Goal: Task Accomplishment & Management: Manage account settings

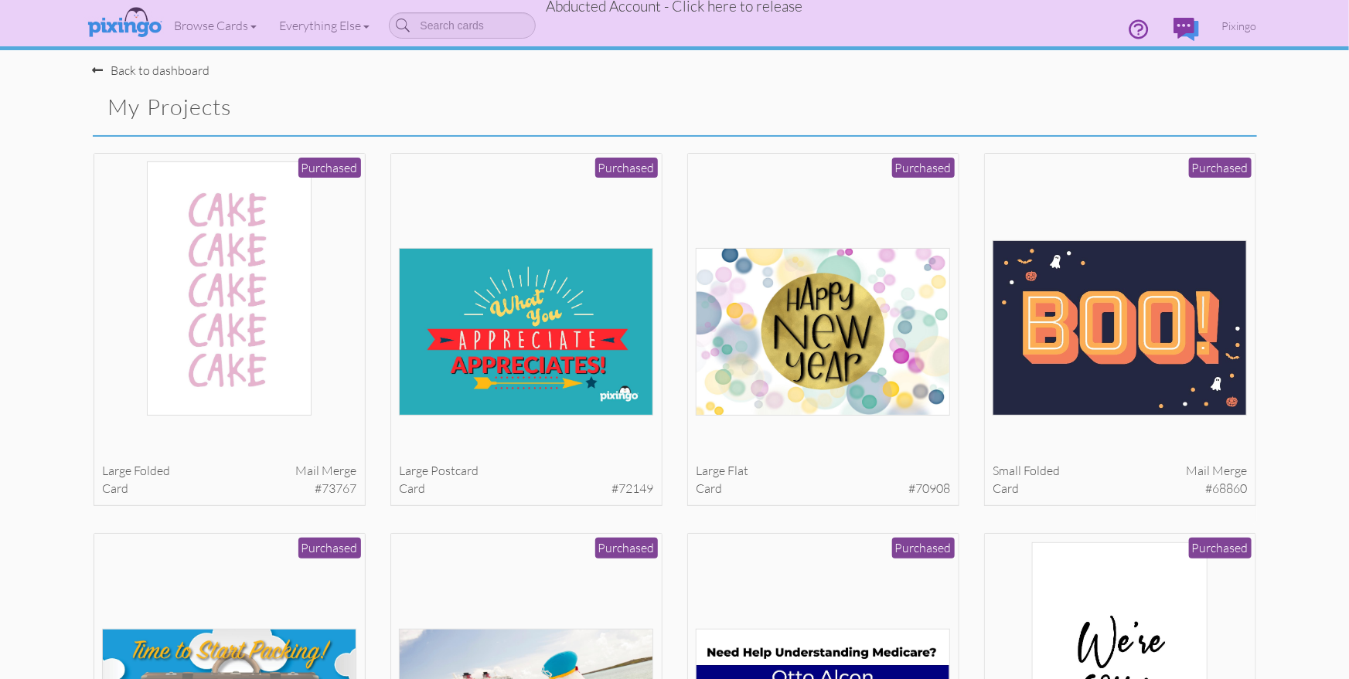
click at [727, 7] on span "Abducted Account - Click here to release" at bounding box center [675, 6] width 257 height 19
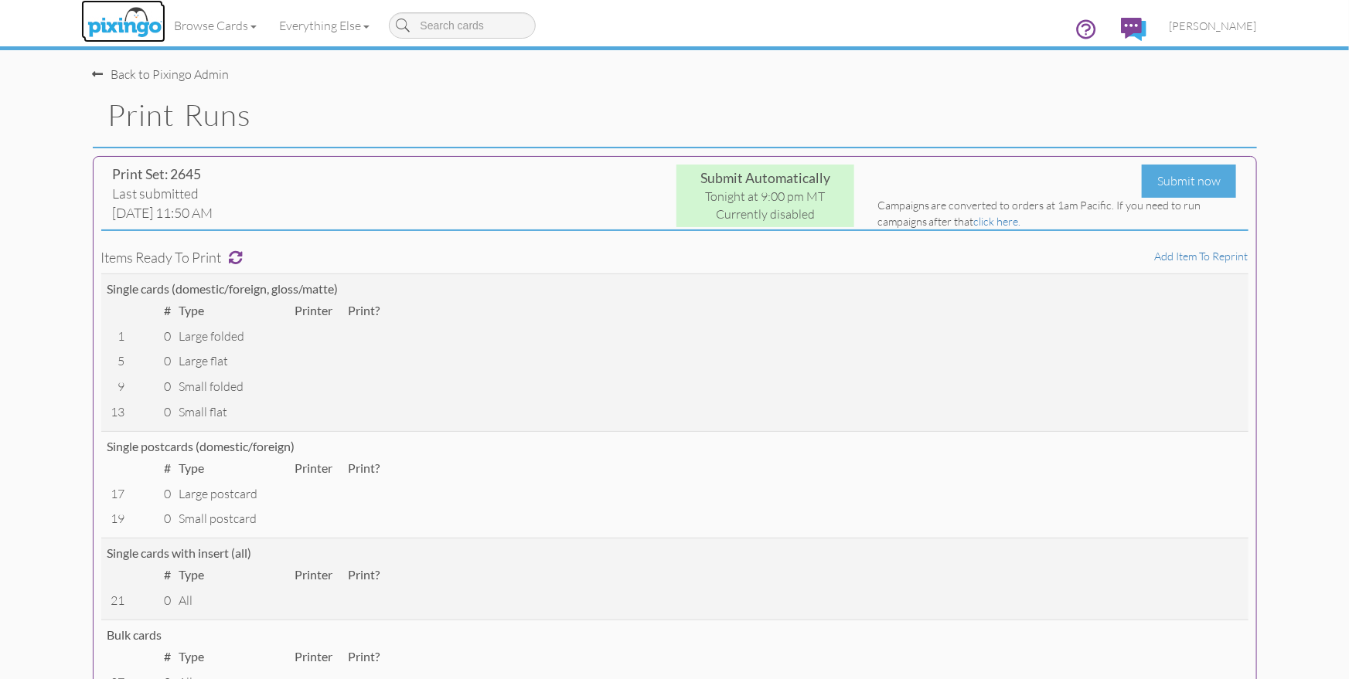
click at [131, 28] on img at bounding box center [124, 23] width 82 height 39
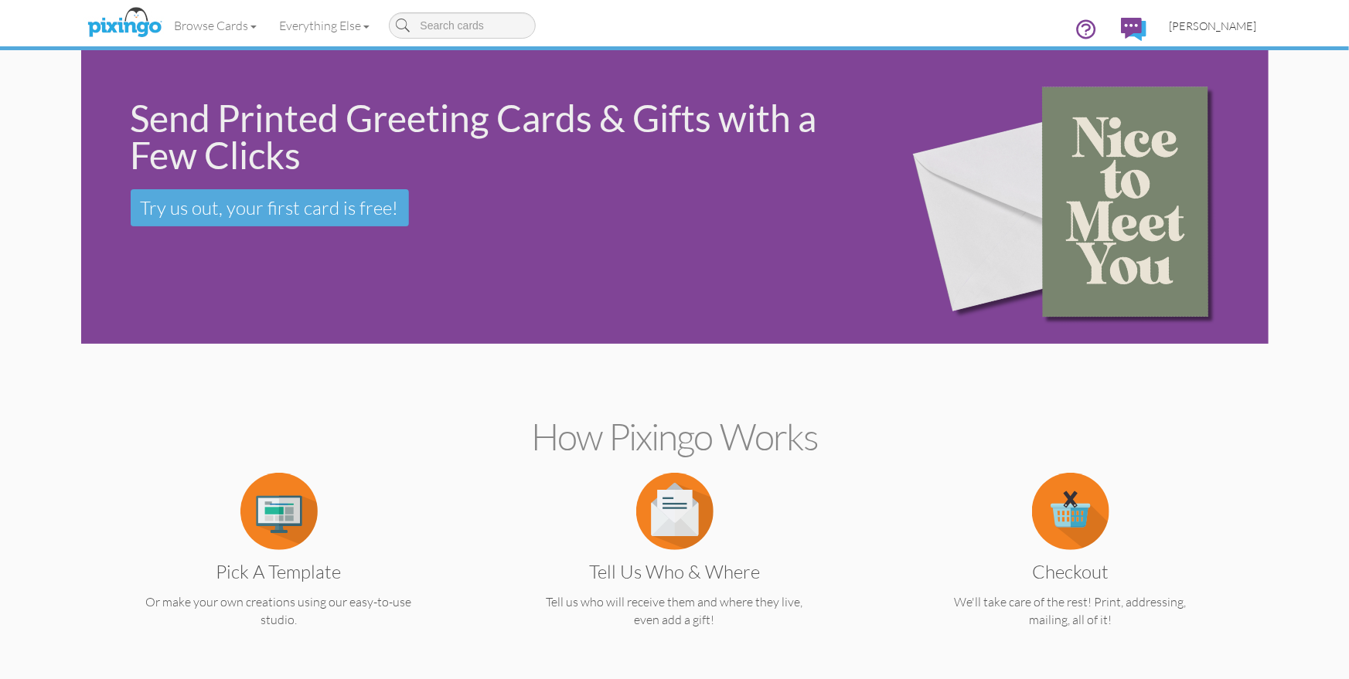
click at [1197, 23] on span "[PERSON_NAME]" at bounding box center [1213, 25] width 87 height 13
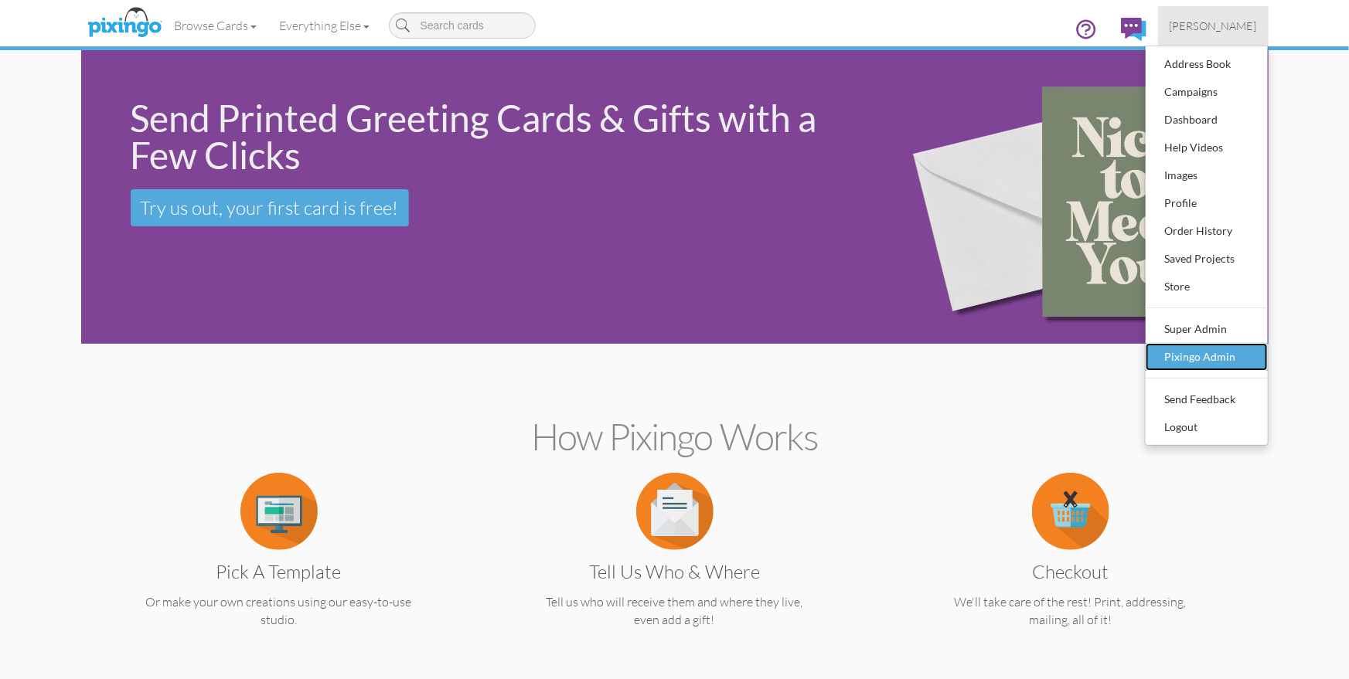
click at [1203, 349] on div "Pixingo Admin" at bounding box center [1206, 357] width 91 height 23
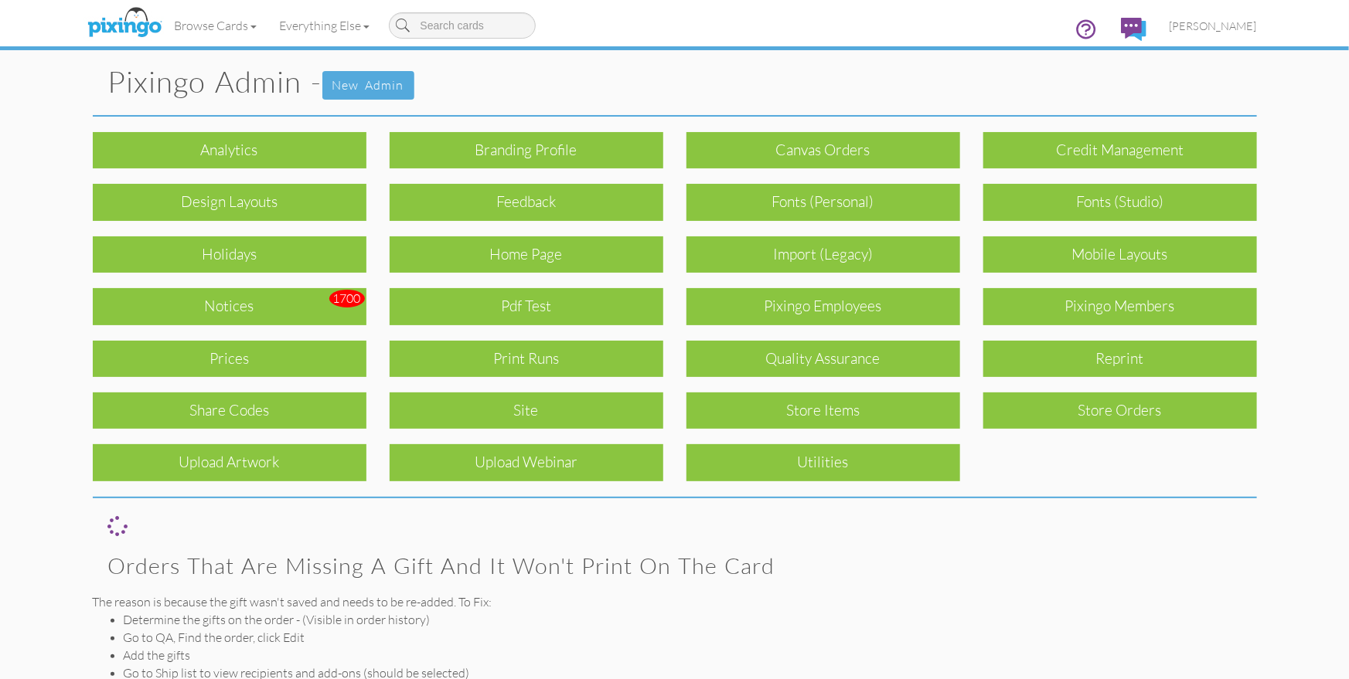
click at [256, 298] on div "Notices" at bounding box center [230, 306] width 274 height 36
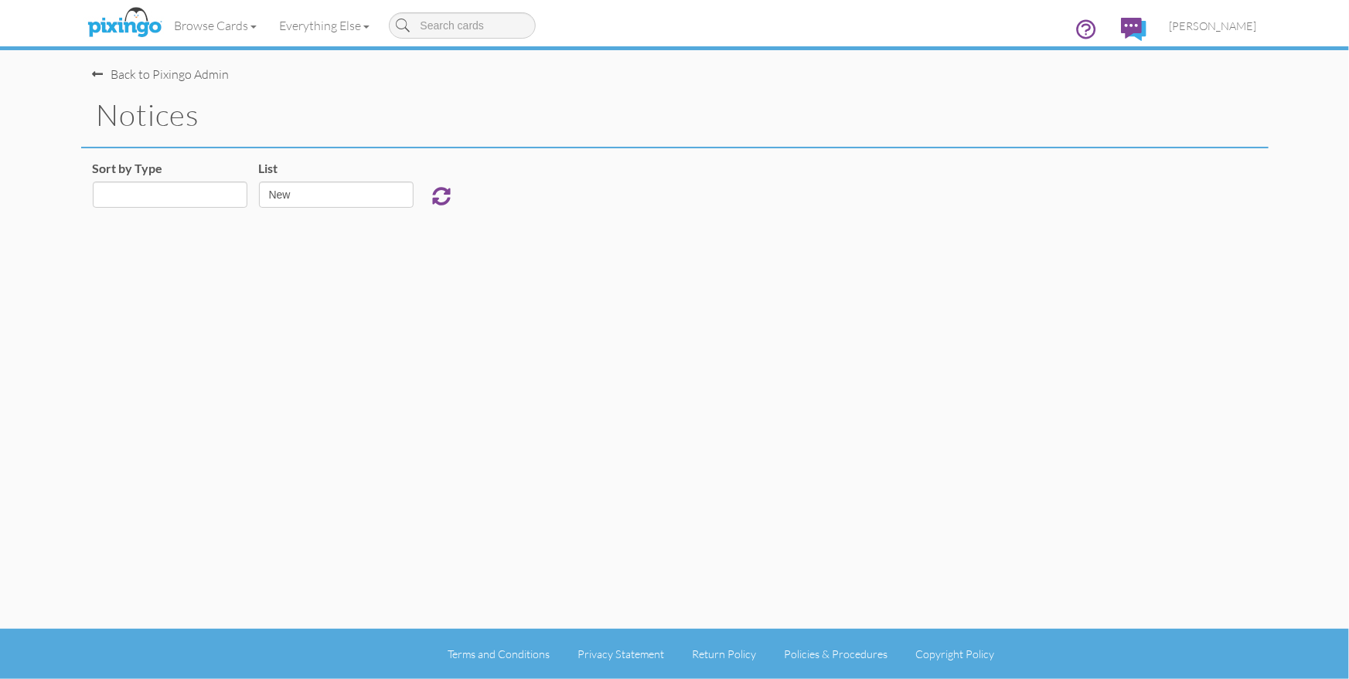
select select "object:3920"
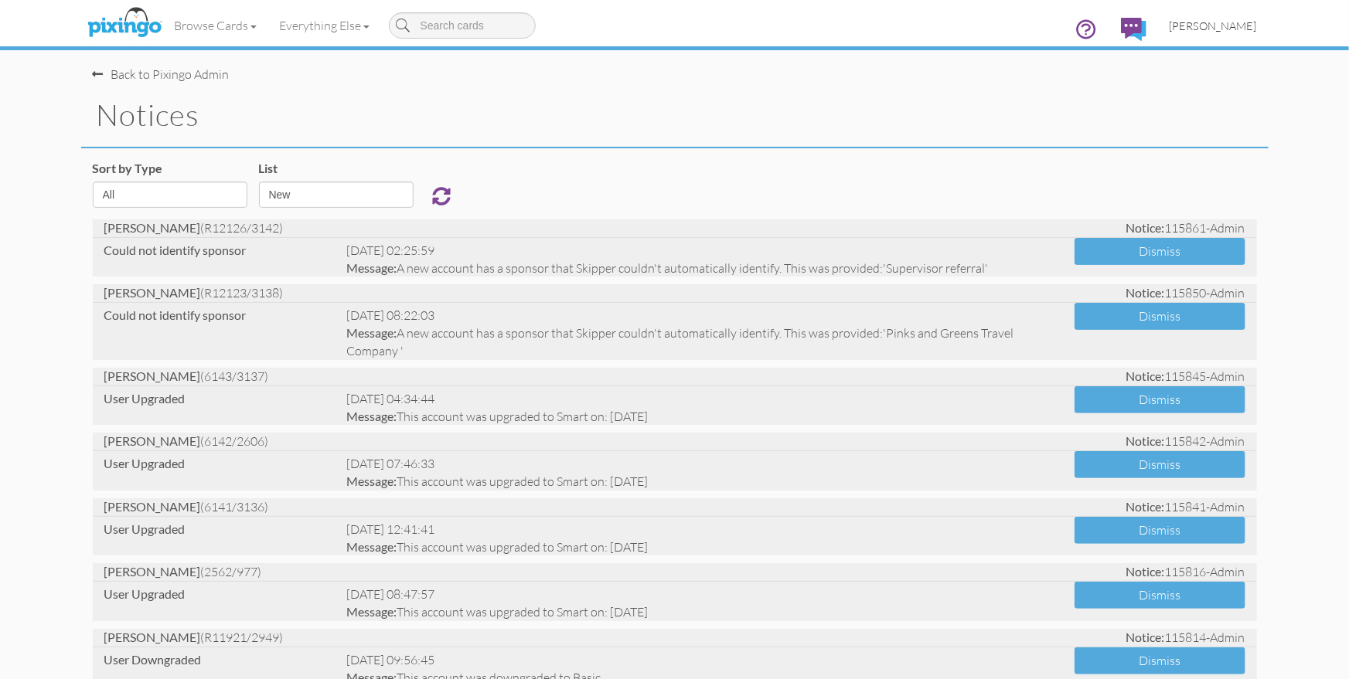
click at [1209, 22] on span "[PERSON_NAME]" at bounding box center [1213, 25] width 87 height 13
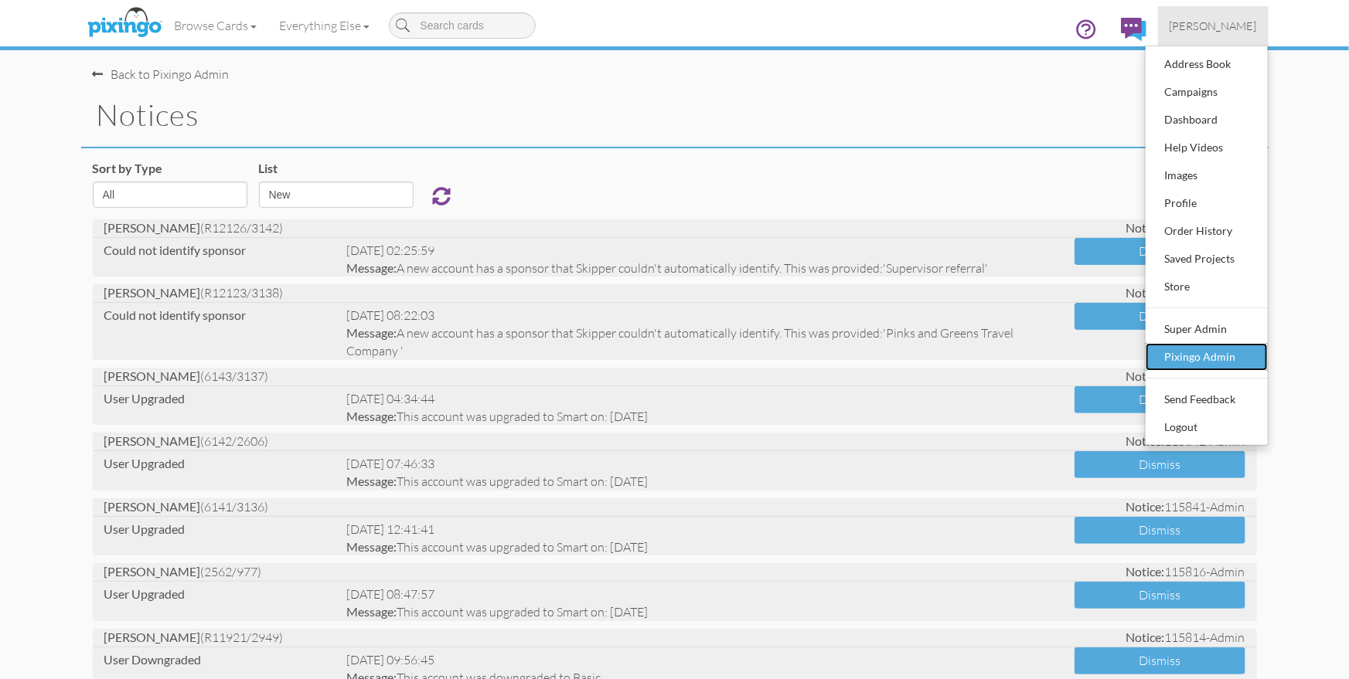
click at [1211, 352] on div "Pixingo Admin" at bounding box center [1206, 357] width 91 height 23
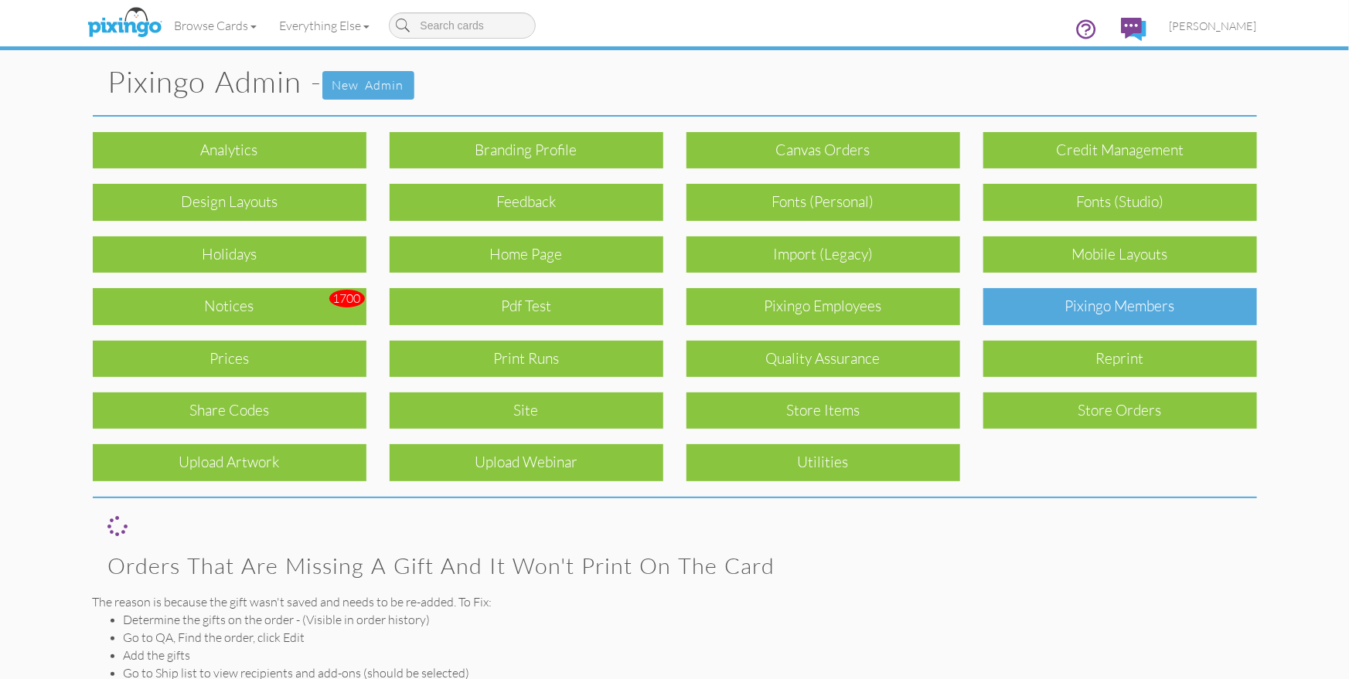
click at [1085, 305] on div "Pixingo Members" at bounding box center [1120, 306] width 274 height 36
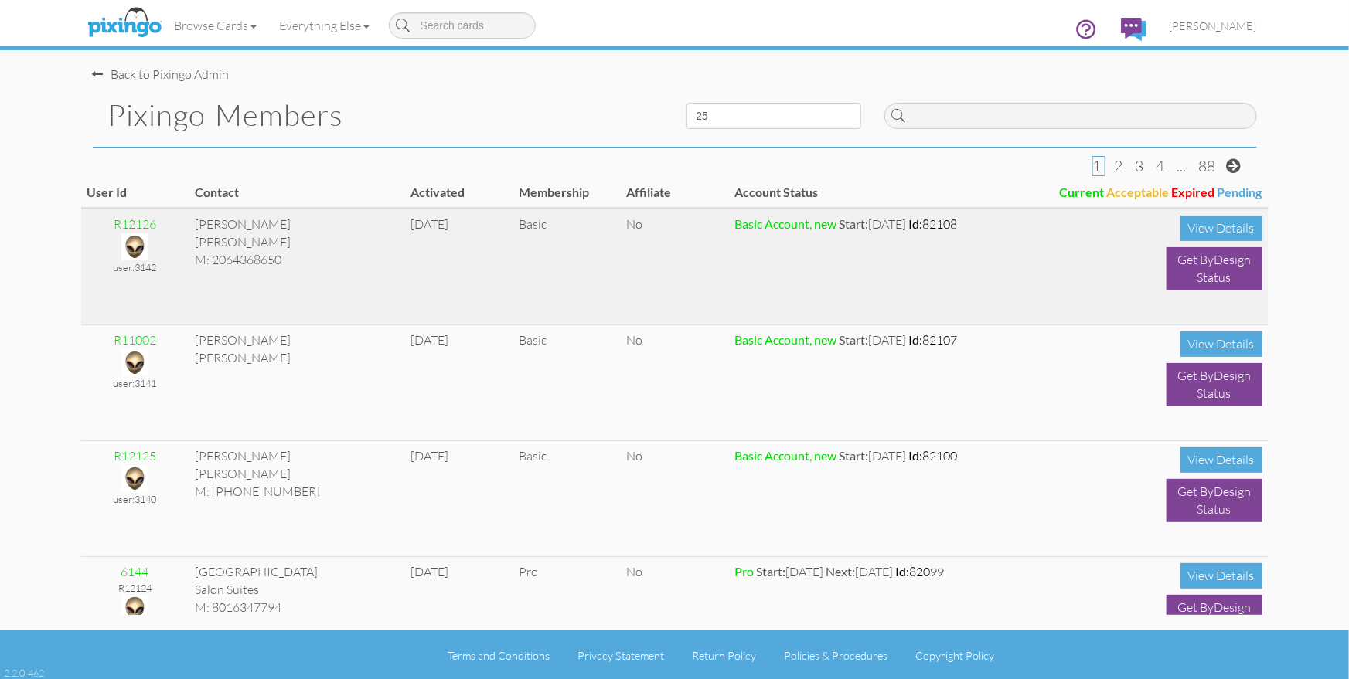
click at [132, 247] on img at bounding box center [134, 246] width 27 height 27
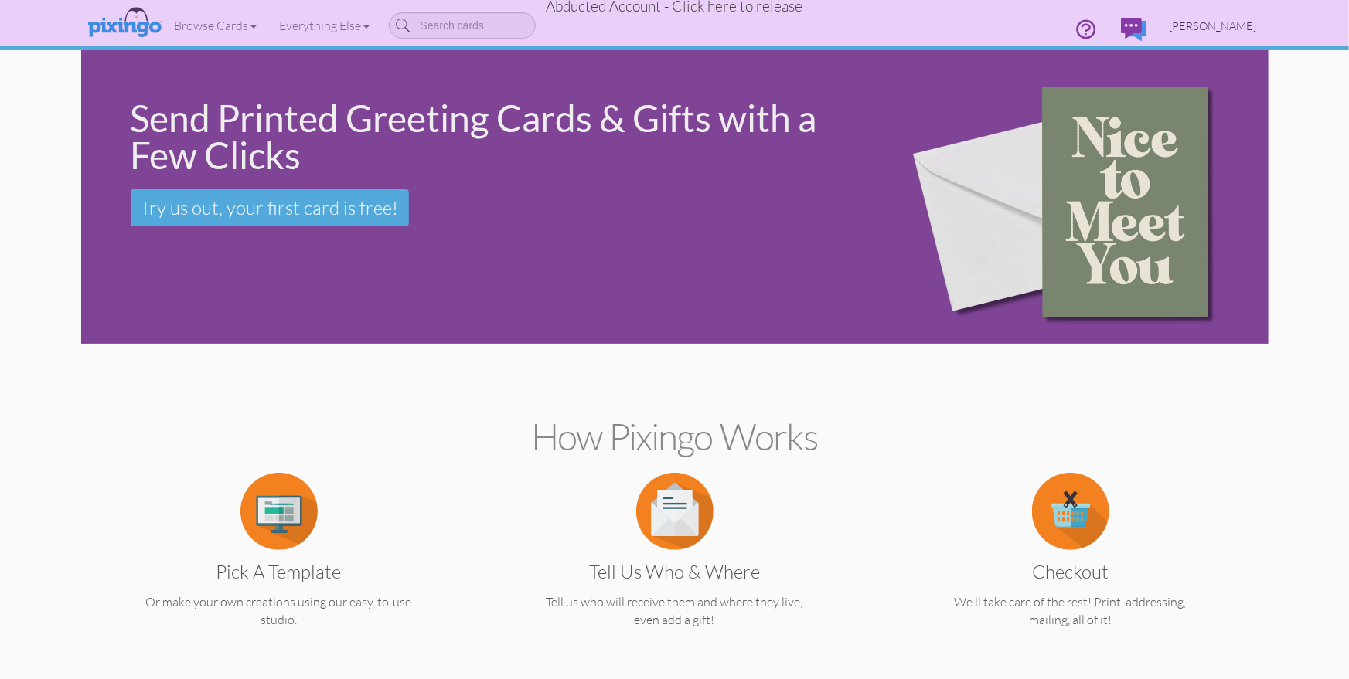
click at [1158, 32] on link "[PERSON_NAME]" at bounding box center [1213, 25] width 111 height 39
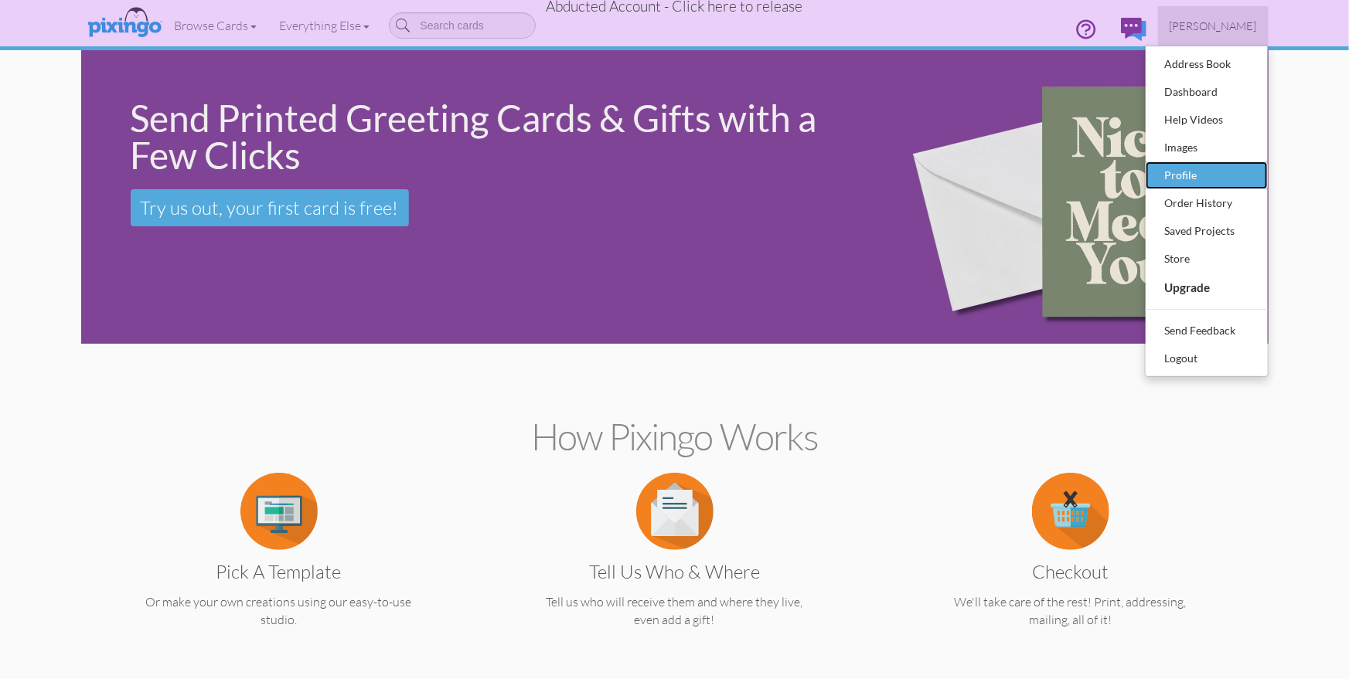
click at [1189, 171] on div "Profile" at bounding box center [1206, 175] width 91 height 23
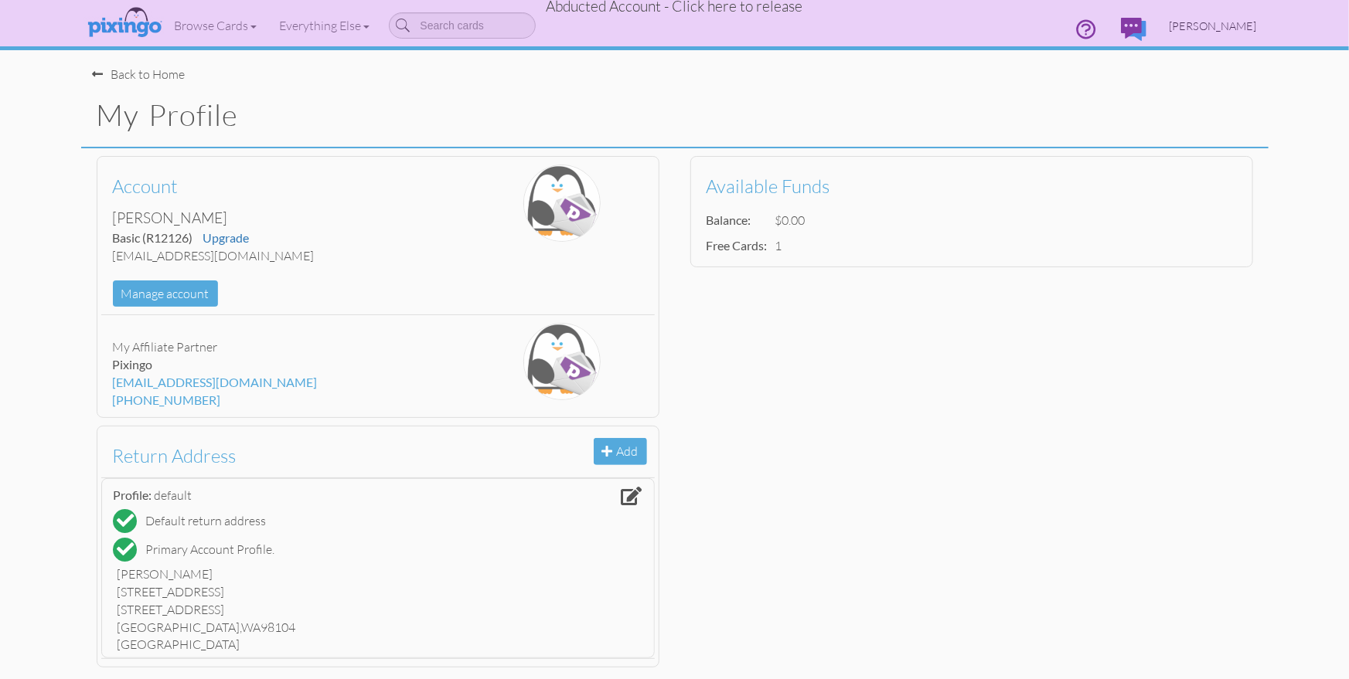
click at [1170, 24] on span "[PERSON_NAME]" at bounding box center [1213, 25] width 87 height 13
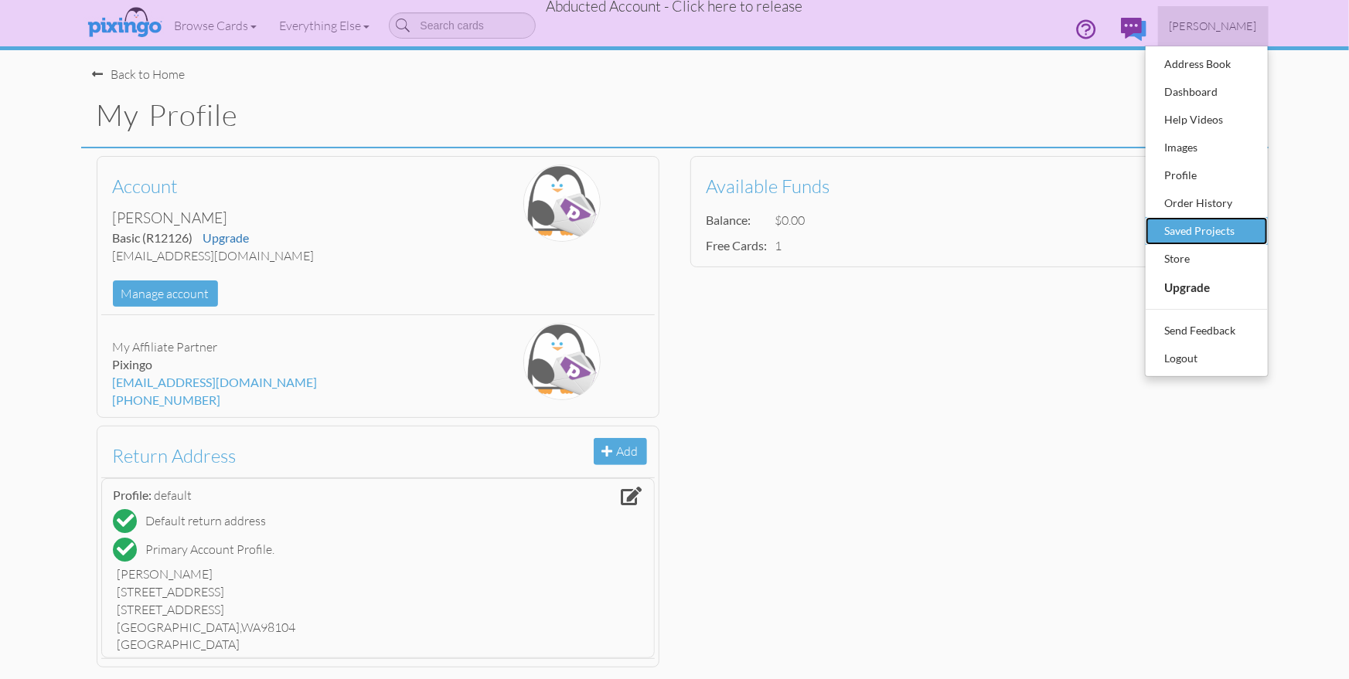
click at [1205, 229] on div "Saved Projects" at bounding box center [1206, 231] width 91 height 23
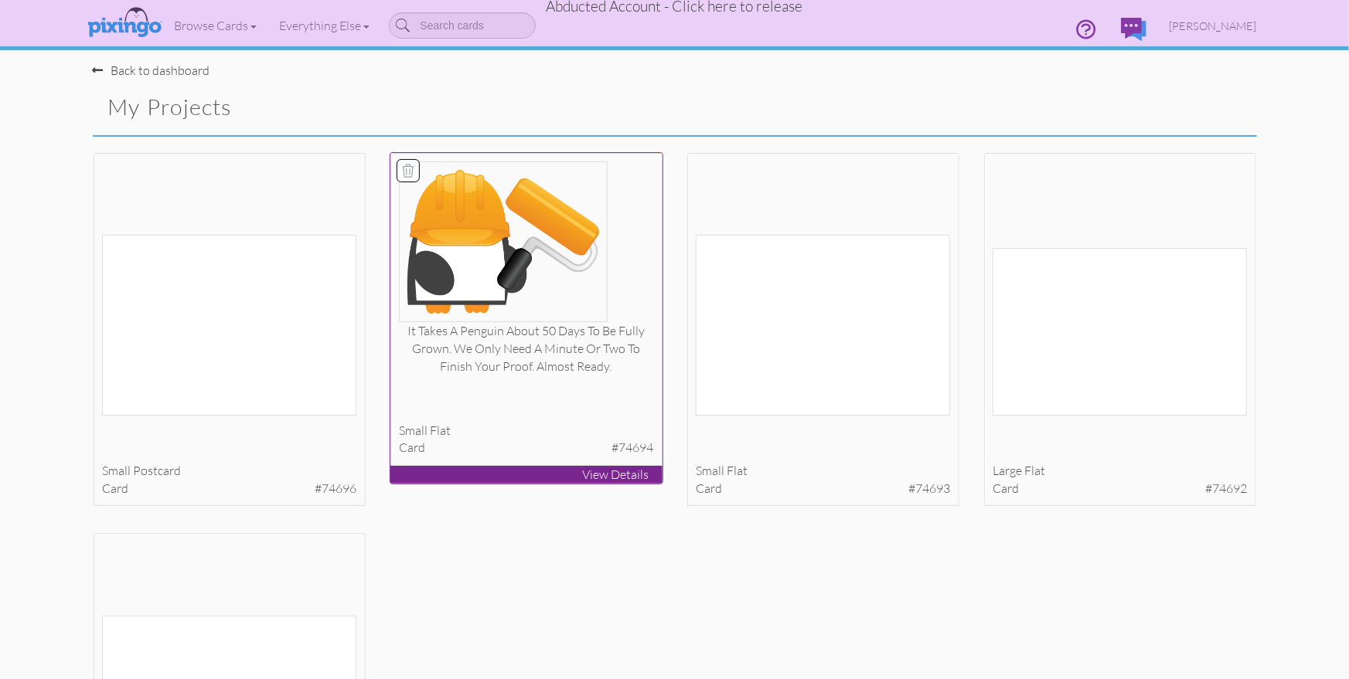
click at [583, 277] on img at bounding box center [503, 242] width 209 height 161
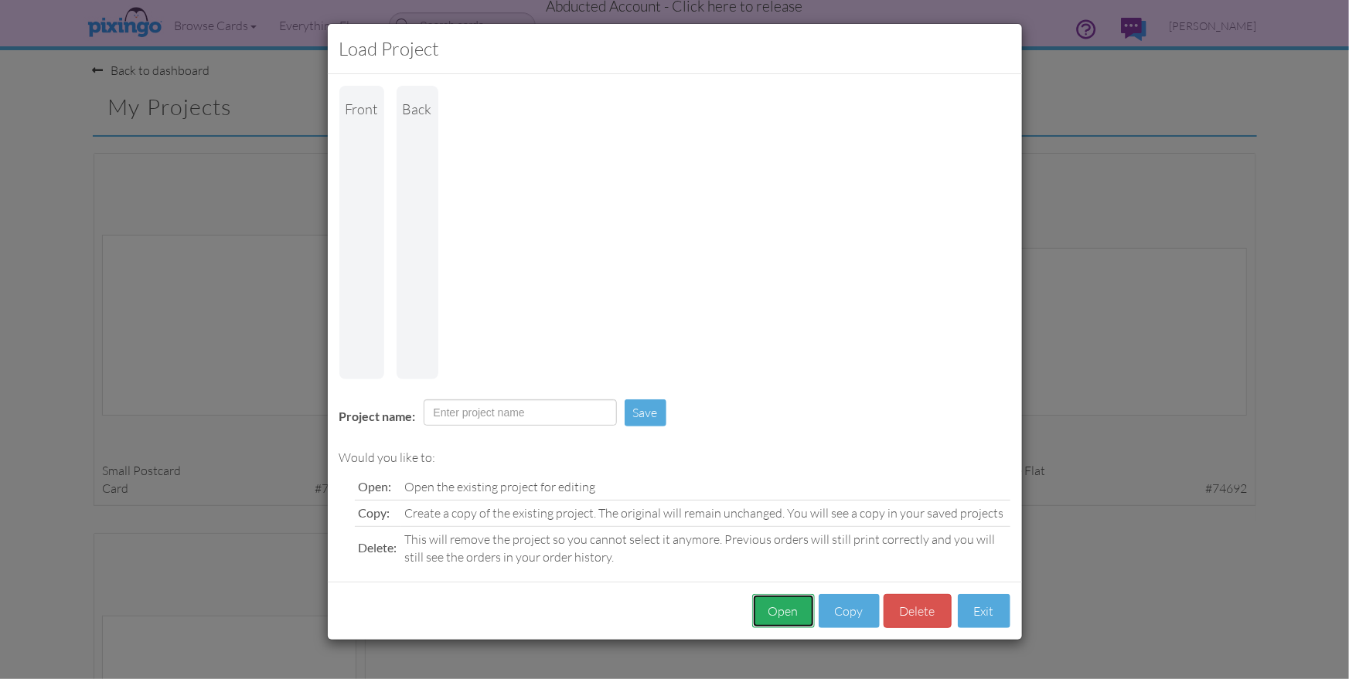
click at [785, 594] on button "Open" at bounding box center [783, 611] width 63 height 35
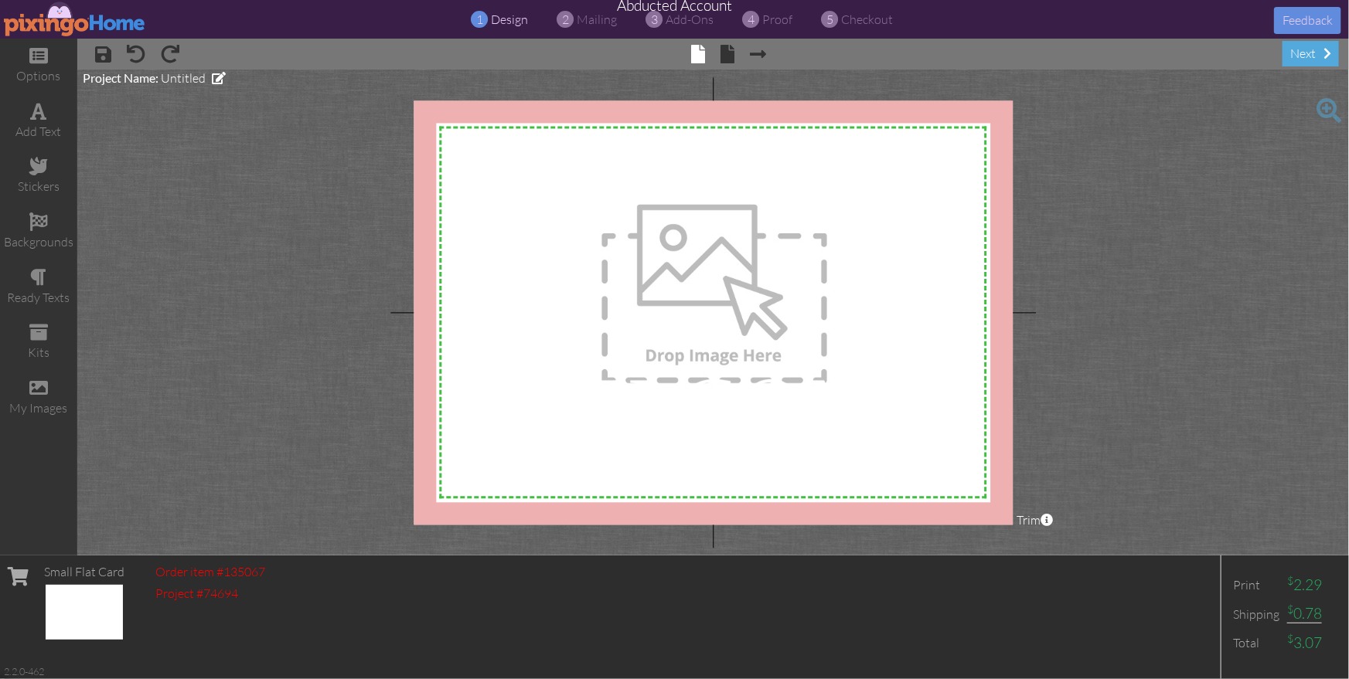
click at [1057, 388] on project-studio-wrapper "X X X X X X X X X X X X X X X X X X X X X X X X X X X X X X X X X X X X X X X X…" at bounding box center [713, 313] width 1272 height 486
click at [770, 18] on span "proof" at bounding box center [778, 19] width 30 height 15
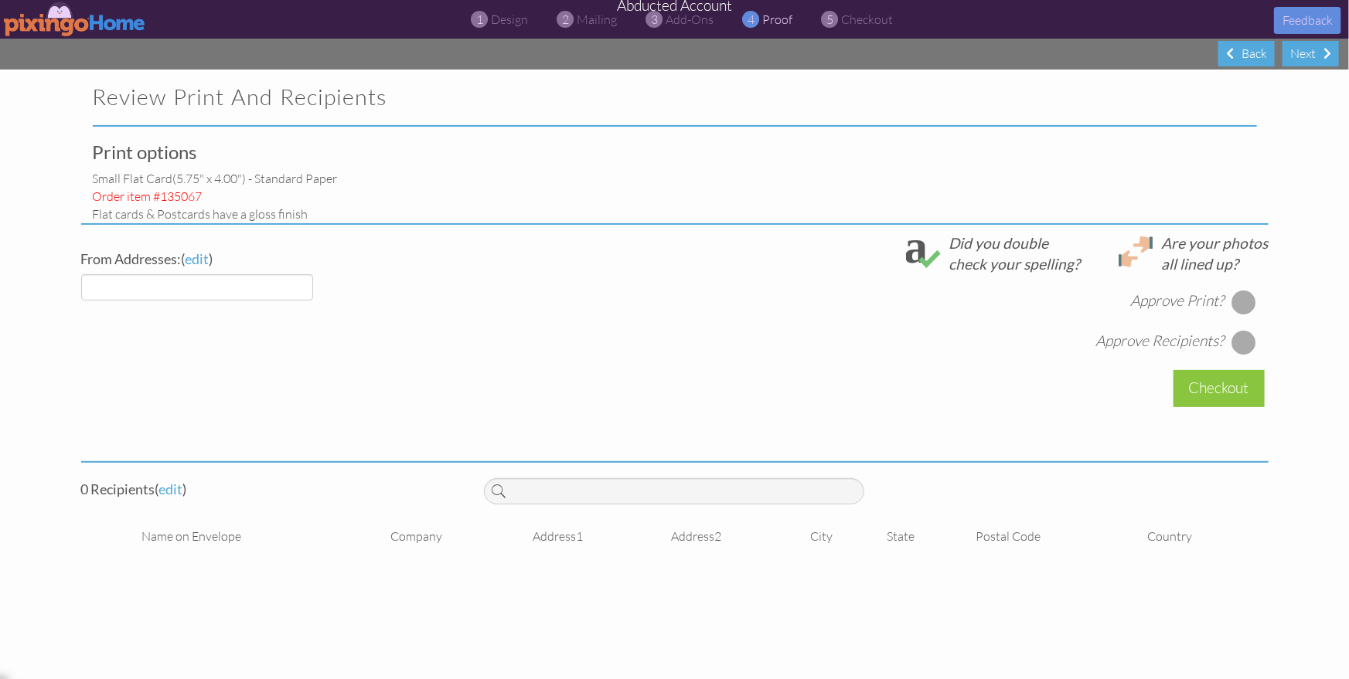
select select "object:13776"
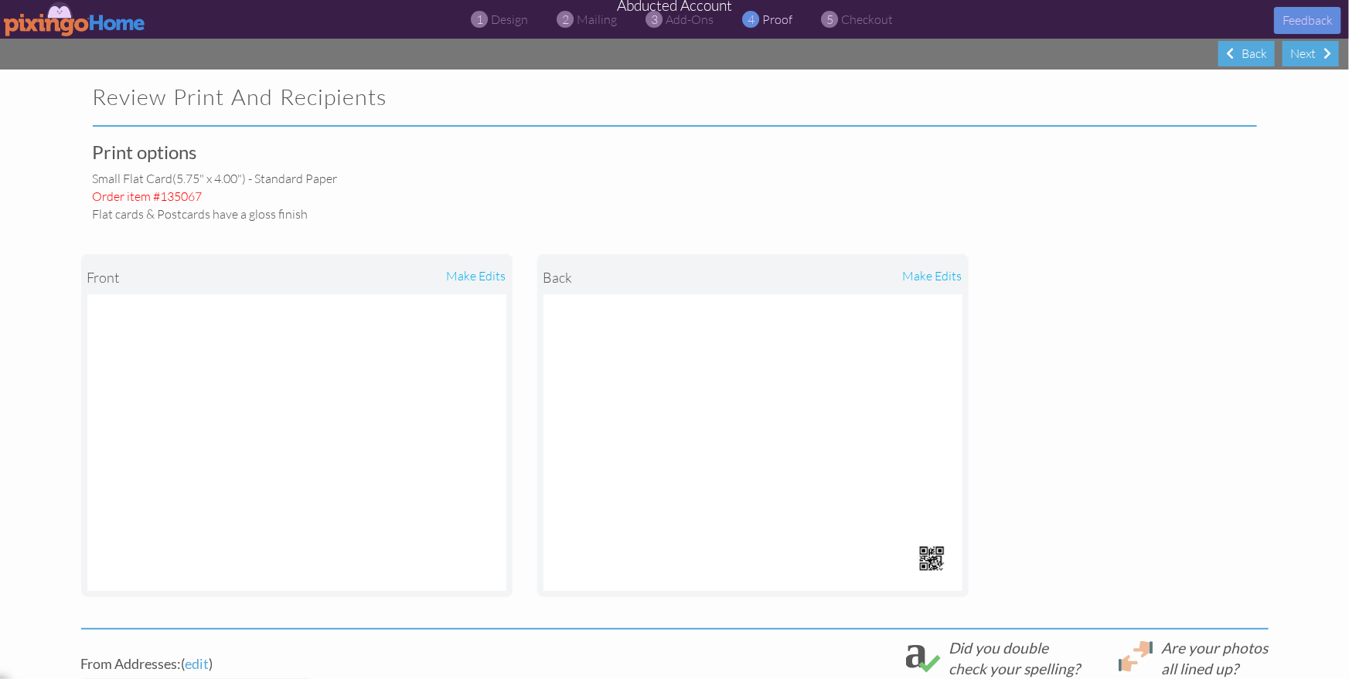
click at [959, 158] on div "Print options small flat card (5.75" x 4.00") - Standard paper Order item #1350…" at bounding box center [674, 565] width 1187 height 846
click at [507, 16] on span "design" at bounding box center [510, 19] width 37 height 15
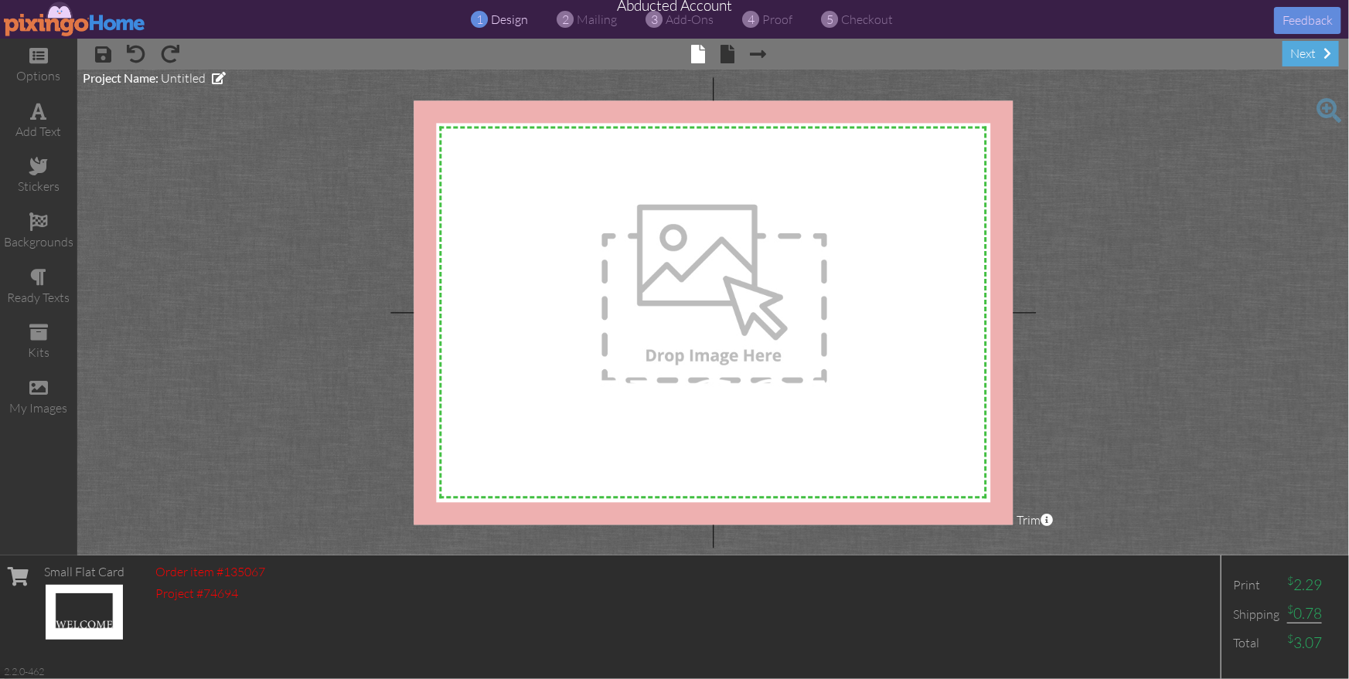
click at [66, 19] on img at bounding box center [75, 19] width 142 height 35
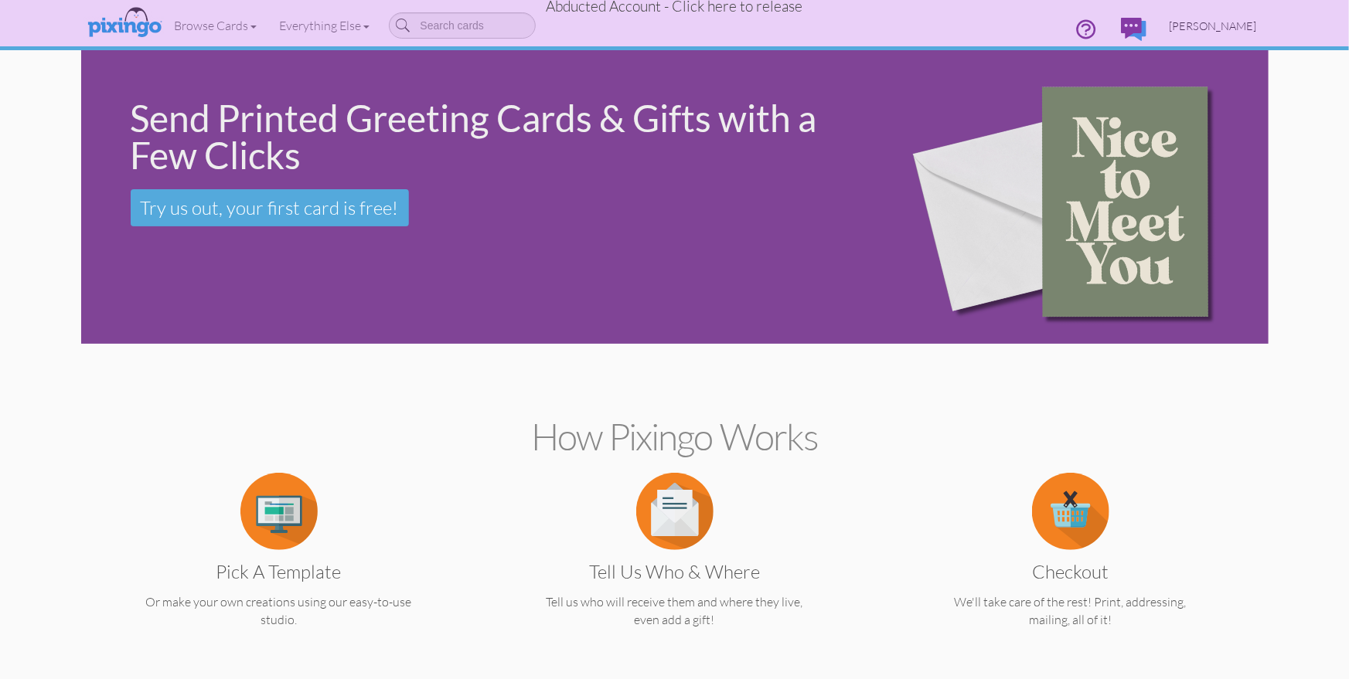
drag, startPoint x: 1151, startPoint y: 26, endPoint x: 1148, endPoint y: 33, distance: 8.3
click at [1170, 26] on span "[PERSON_NAME]" at bounding box center [1213, 25] width 87 height 13
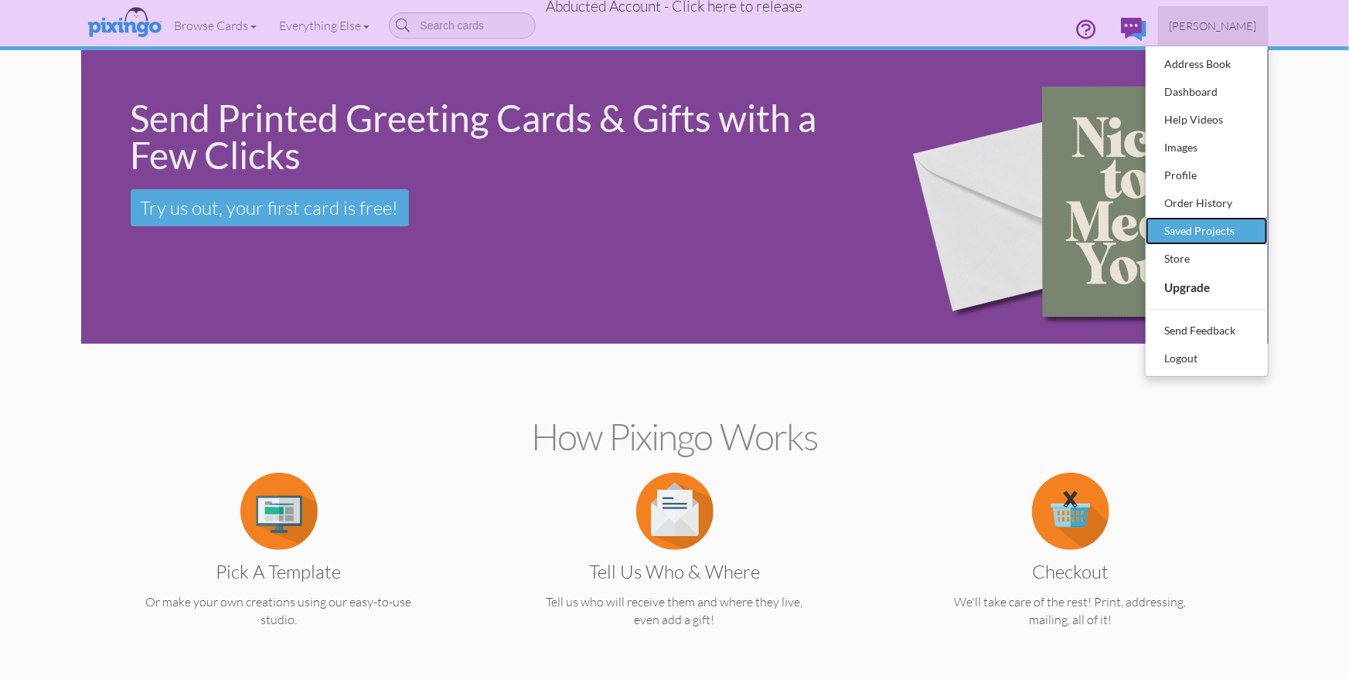
click at [1182, 232] on div "Saved Projects" at bounding box center [1206, 231] width 91 height 23
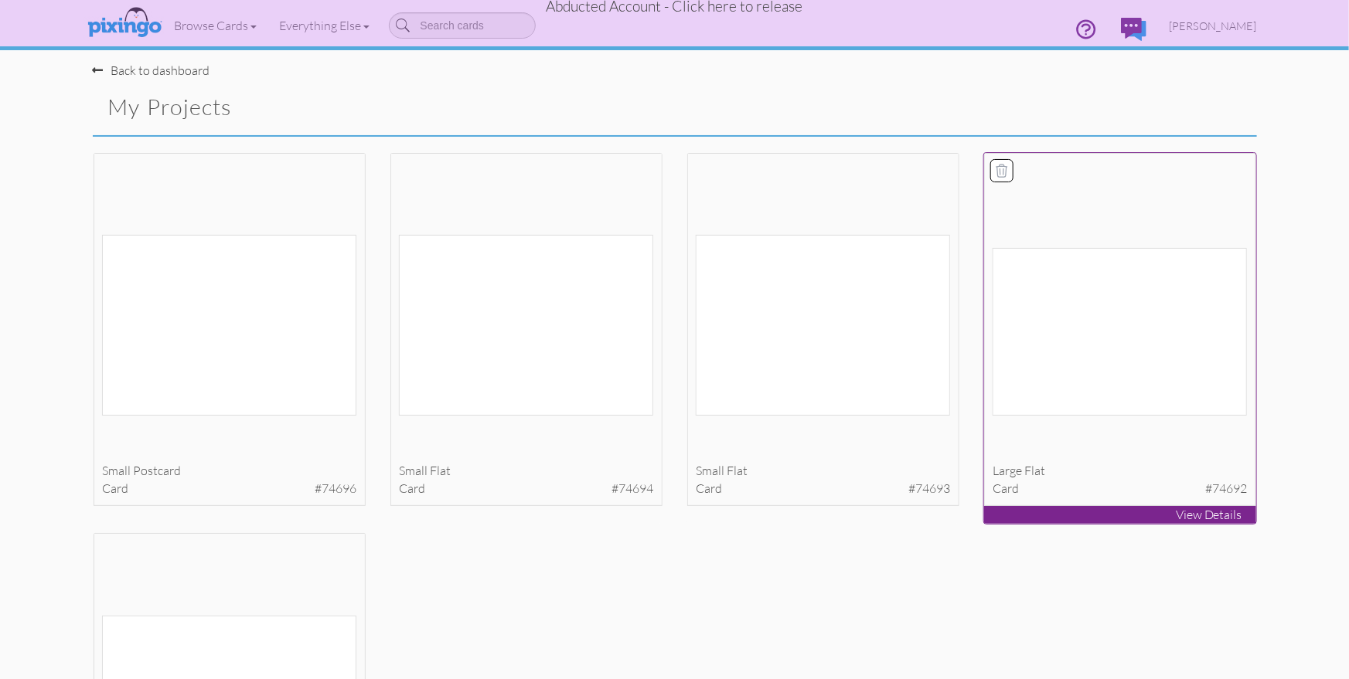
click at [1092, 387] on img at bounding box center [1120, 332] width 254 height 168
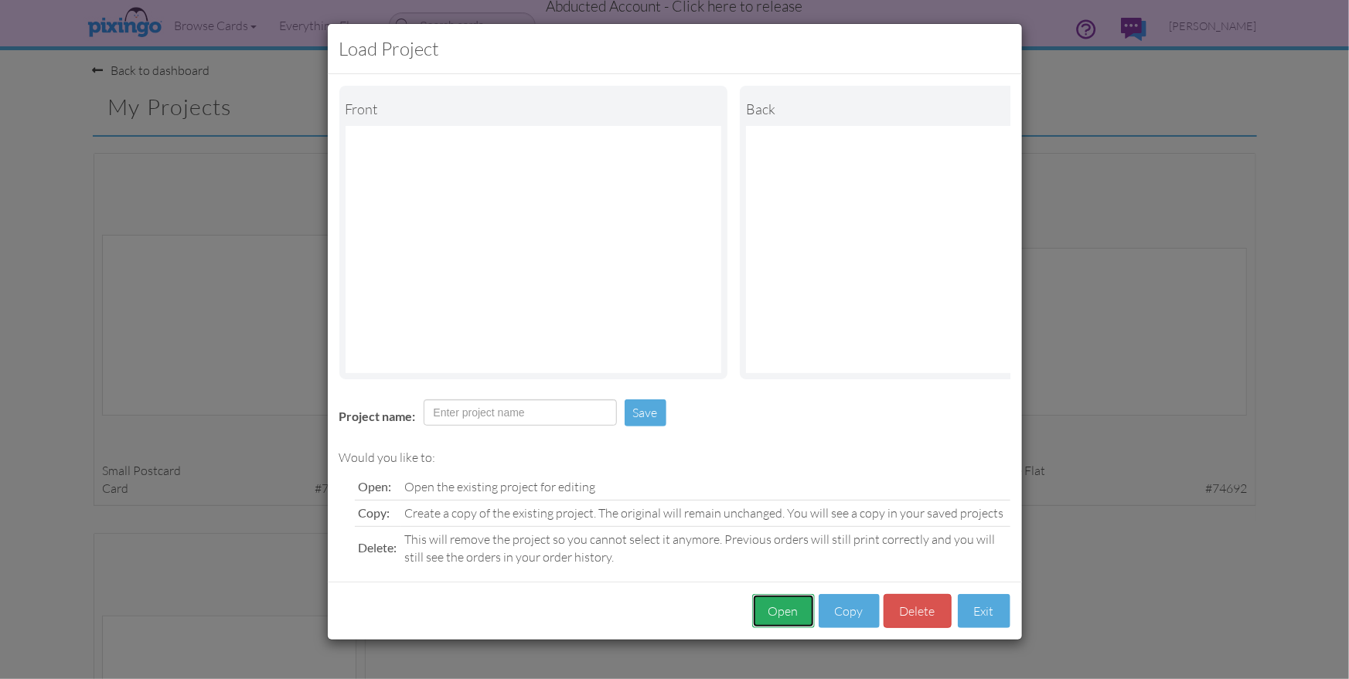
click at [783, 613] on button "Open" at bounding box center [783, 611] width 63 height 35
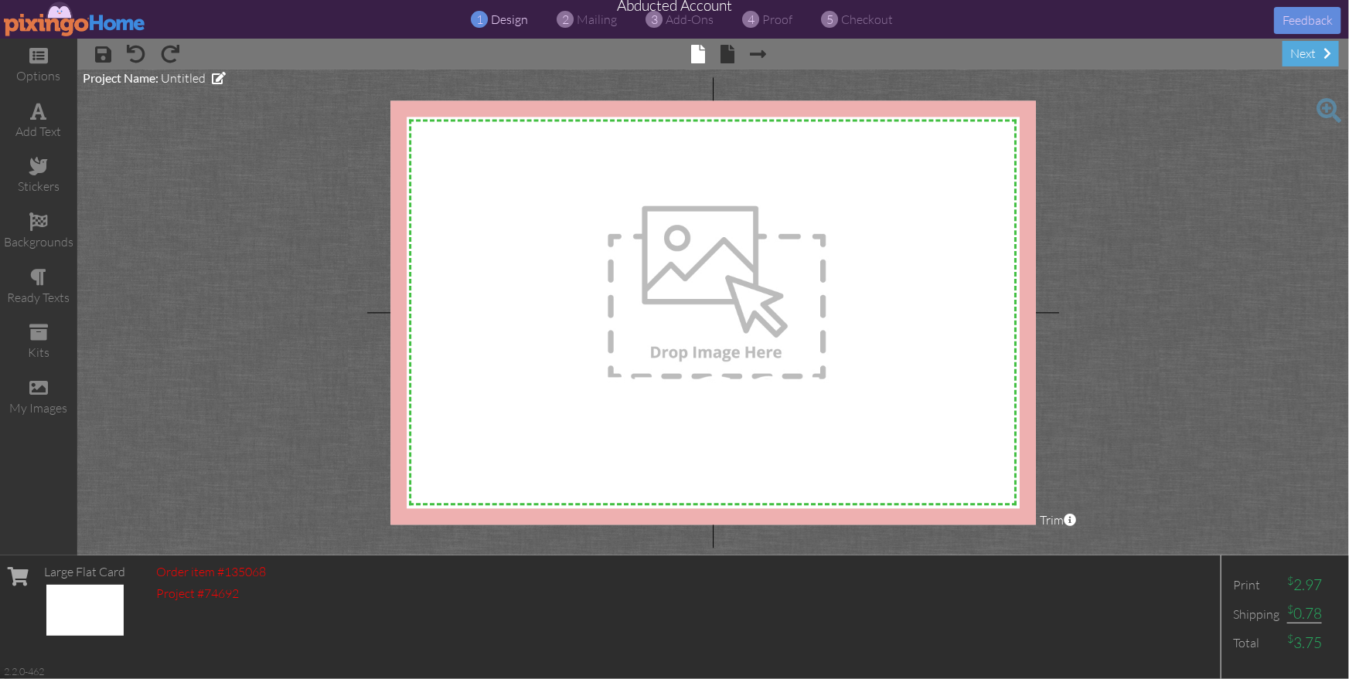
click at [55, 15] on img at bounding box center [75, 19] width 142 height 35
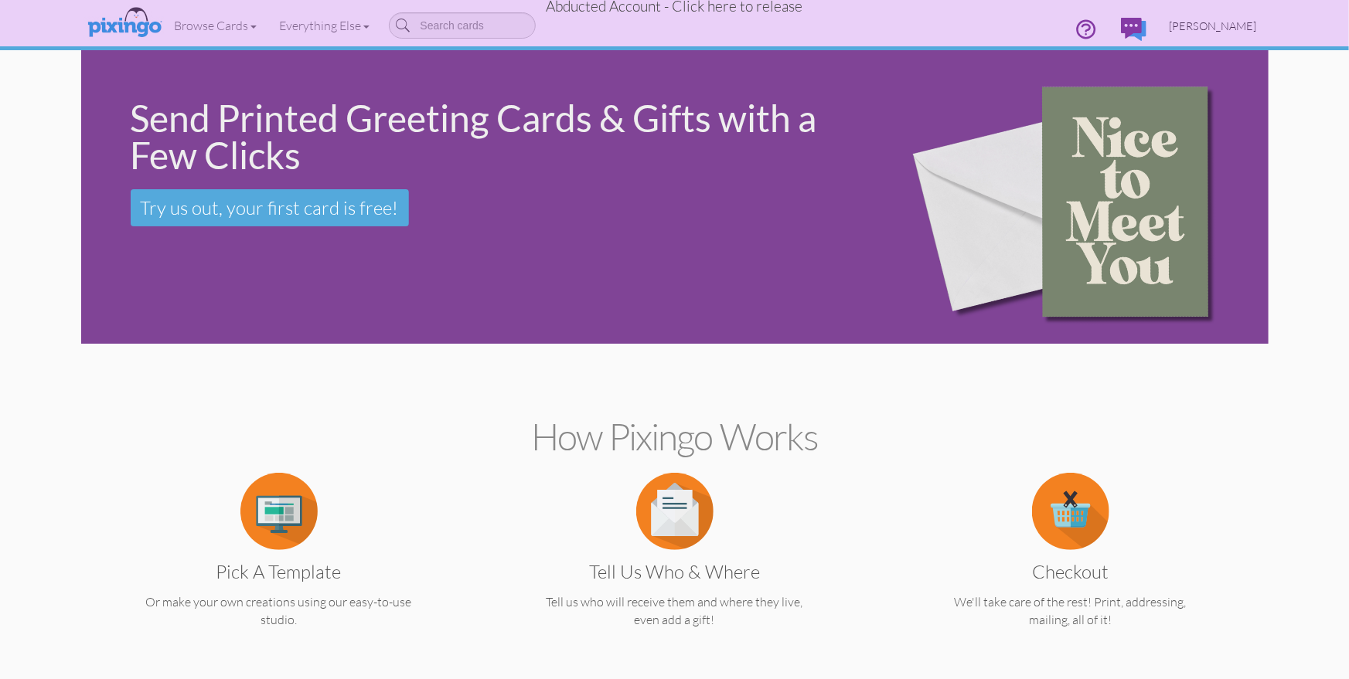
click at [1188, 19] on span "[PERSON_NAME]" at bounding box center [1213, 25] width 87 height 13
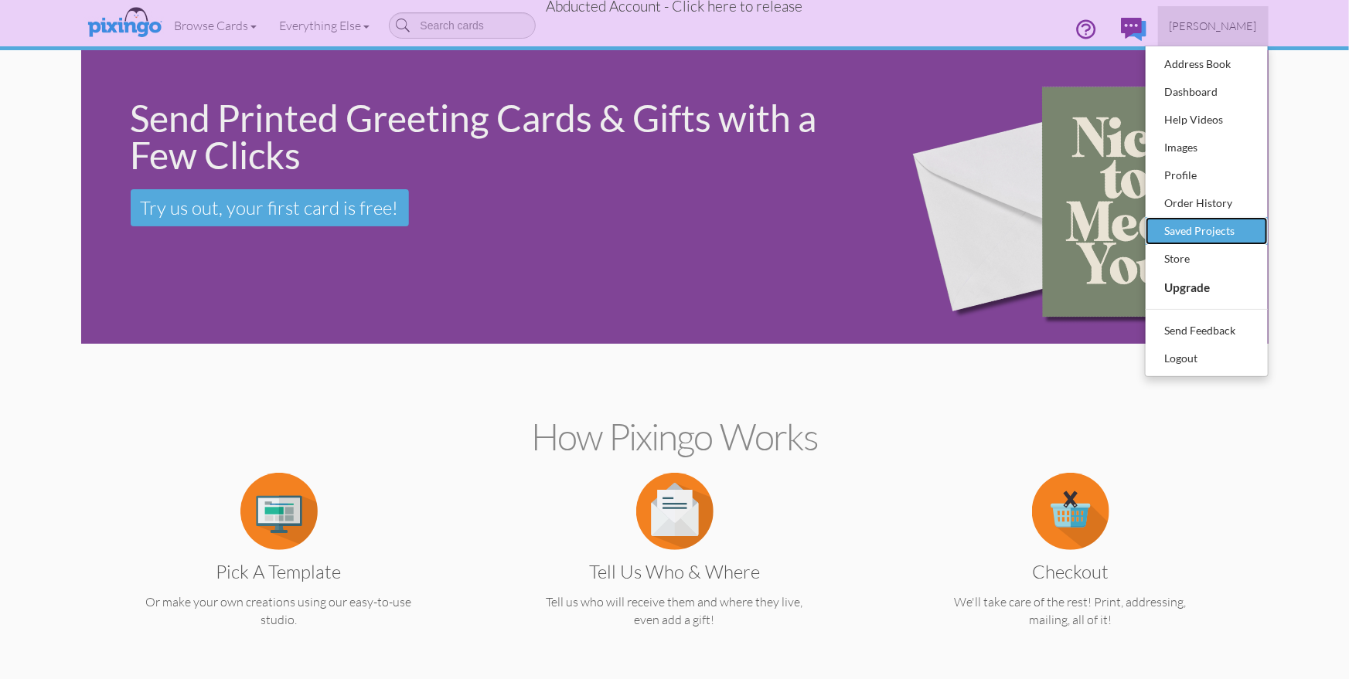
click at [1220, 232] on div "Saved Projects" at bounding box center [1206, 231] width 91 height 23
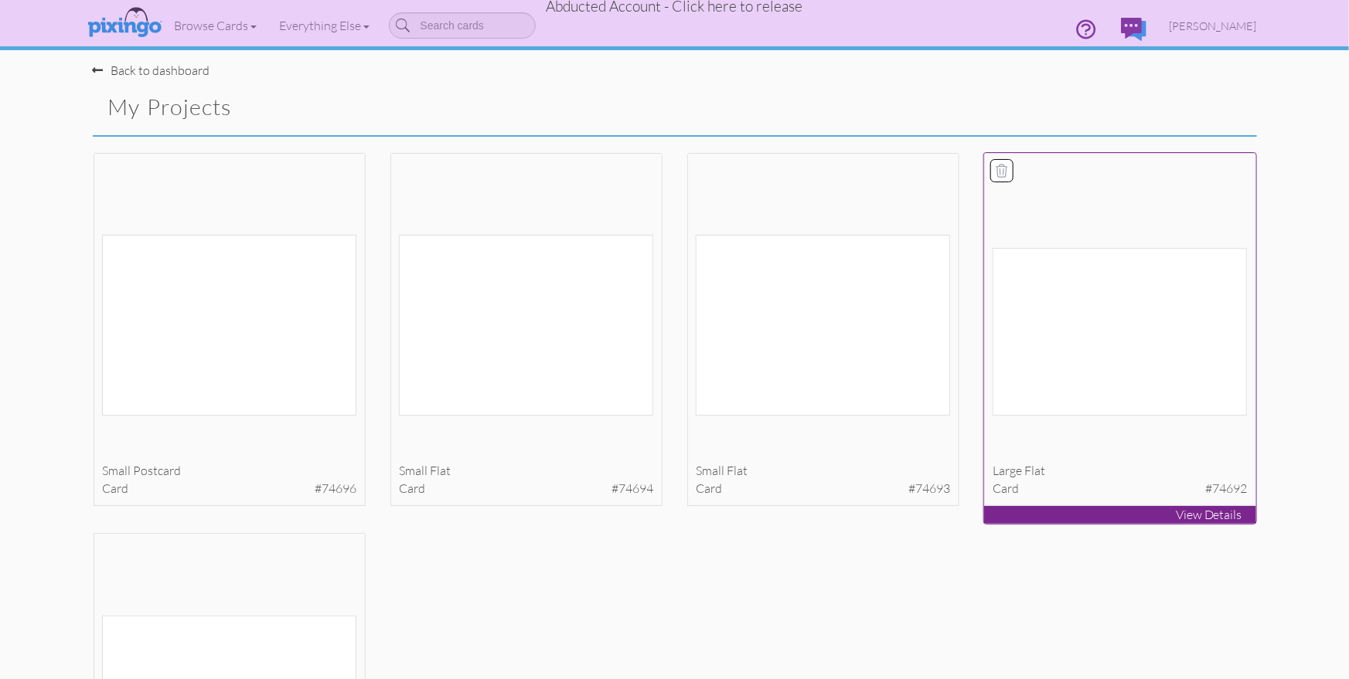
click at [1112, 365] on img at bounding box center [1120, 332] width 254 height 168
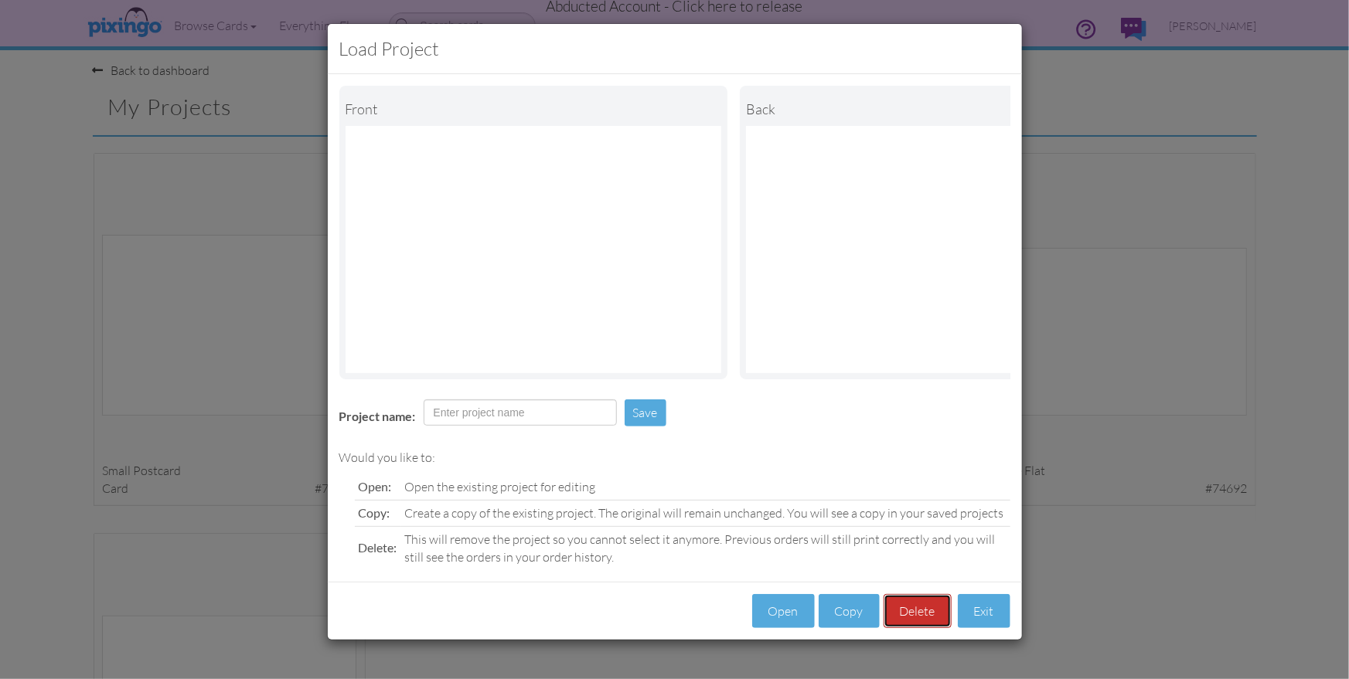
click at [909, 620] on button "Delete" at bounding box center [918, 611] width 68 height 35
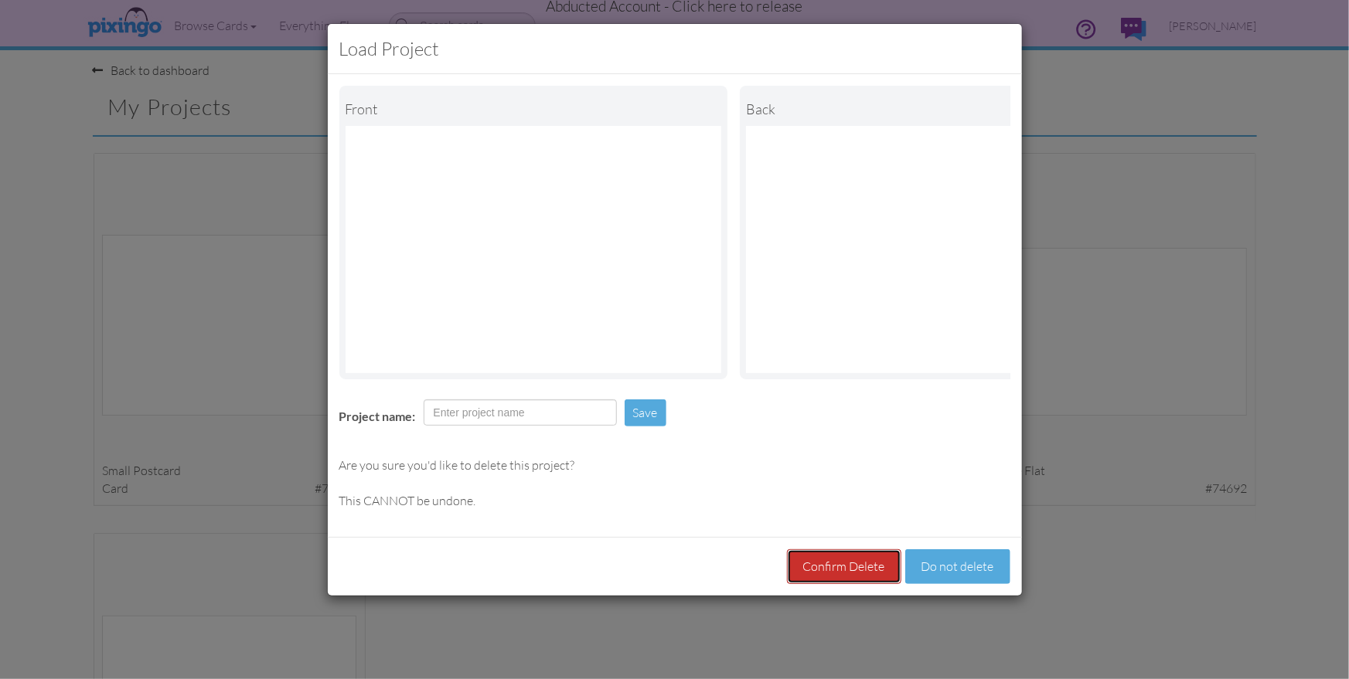
click at [880, 580] on button "Confirm Delete" at bounding box center [844, 567] width 114 height 35
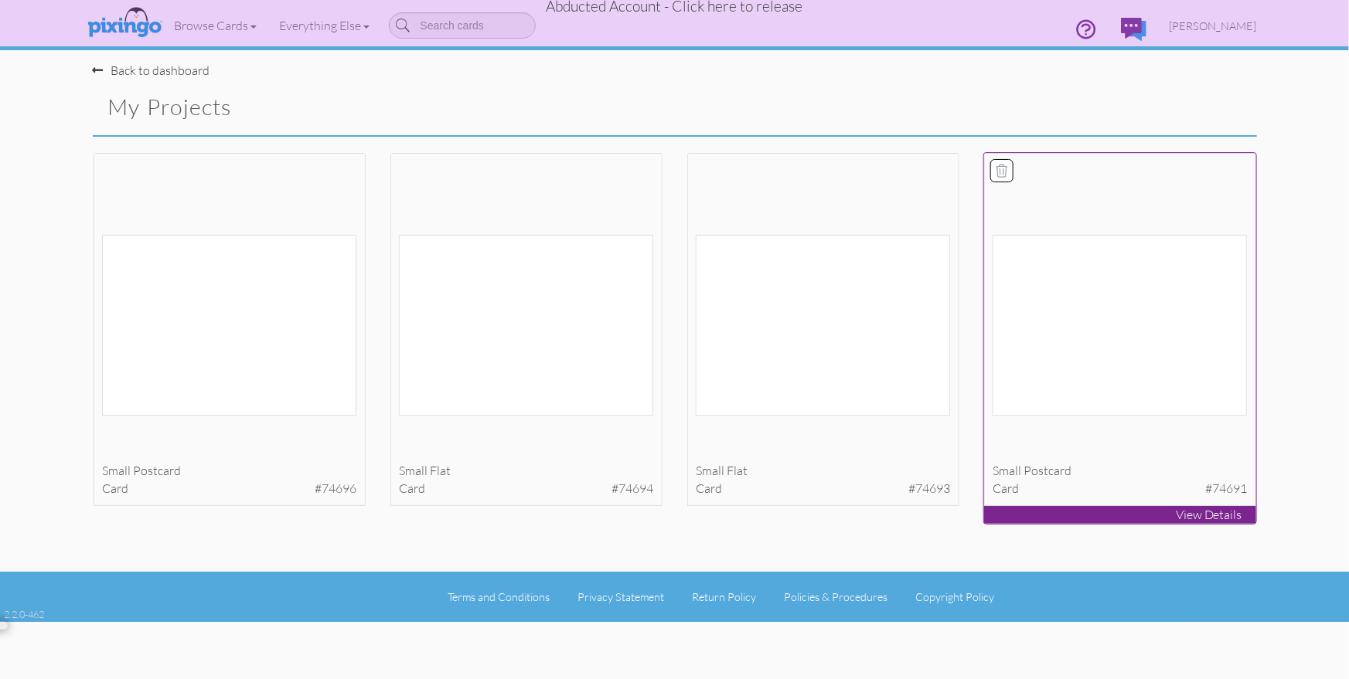
click at [1132, 499] on div "small postcard card #74691" at bounding box center [1120, 330] width 272 height 354
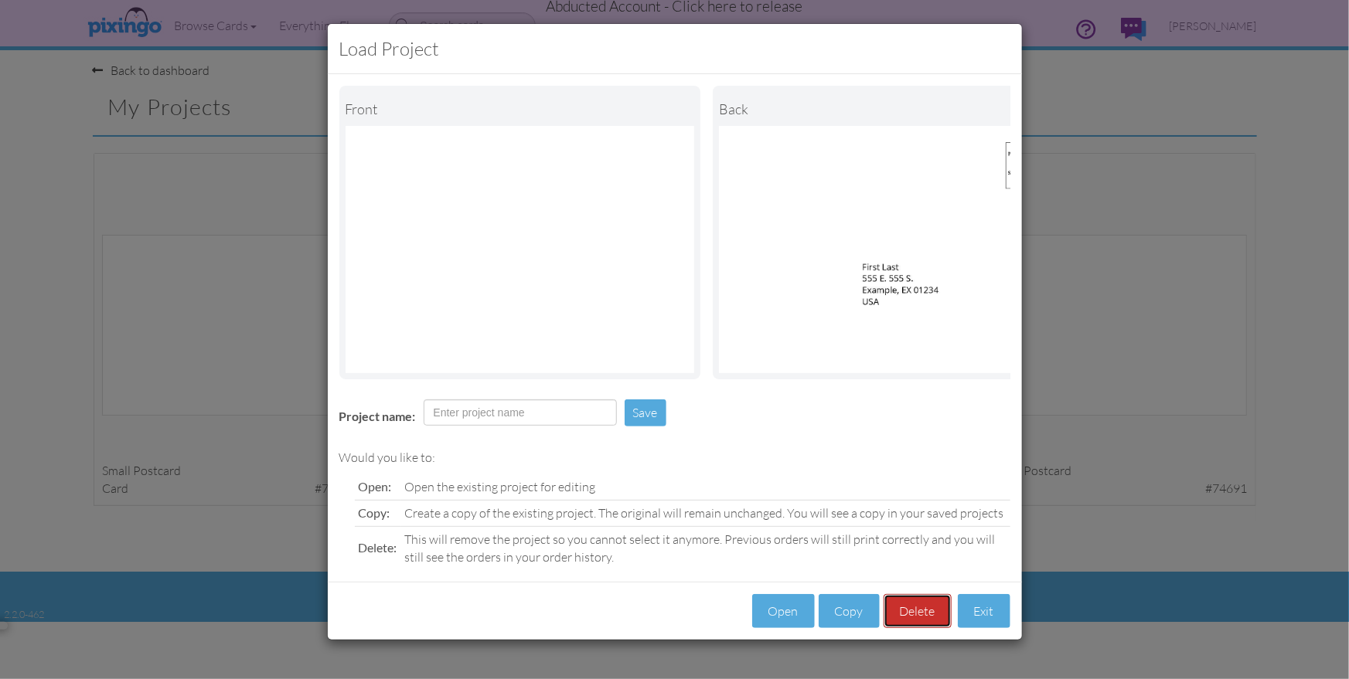
click at [933, 616] on button "Delete" at bounding box center [918, 611] width 68 height 35
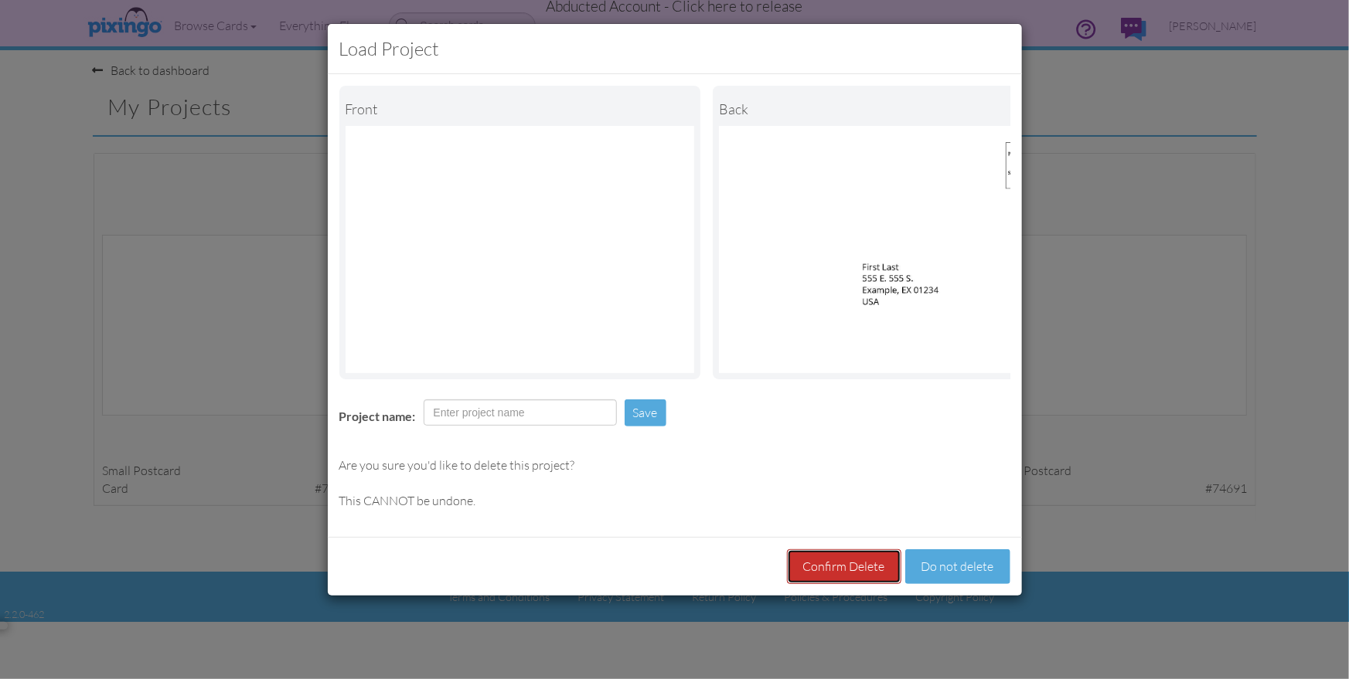
click at [864, 576] on button "Confirm Delete" at bounding box center [844, 567] width 114 height 35
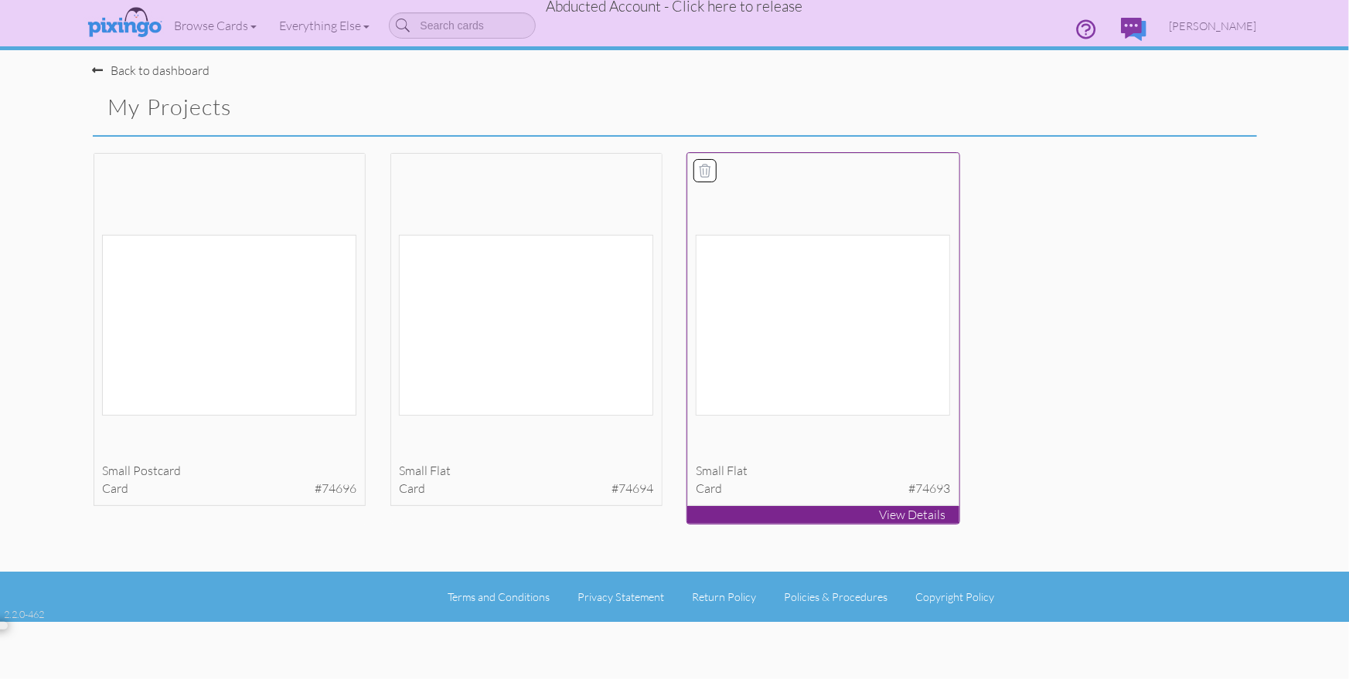
click at [817, 455] on div "small flat card #74693" at bounding box center [823, 330] width 272 height 354
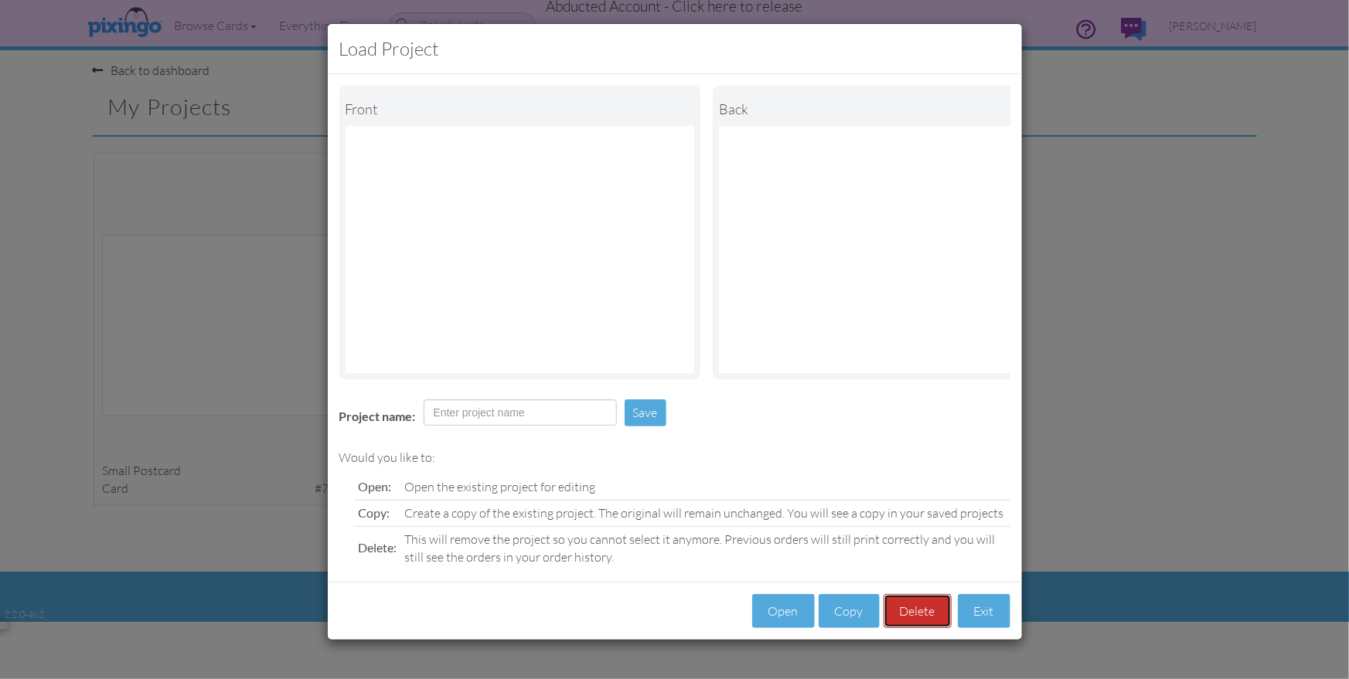
click at [930, 613] on button "Delete" at bounding box center [918, 611] width 68 height 35
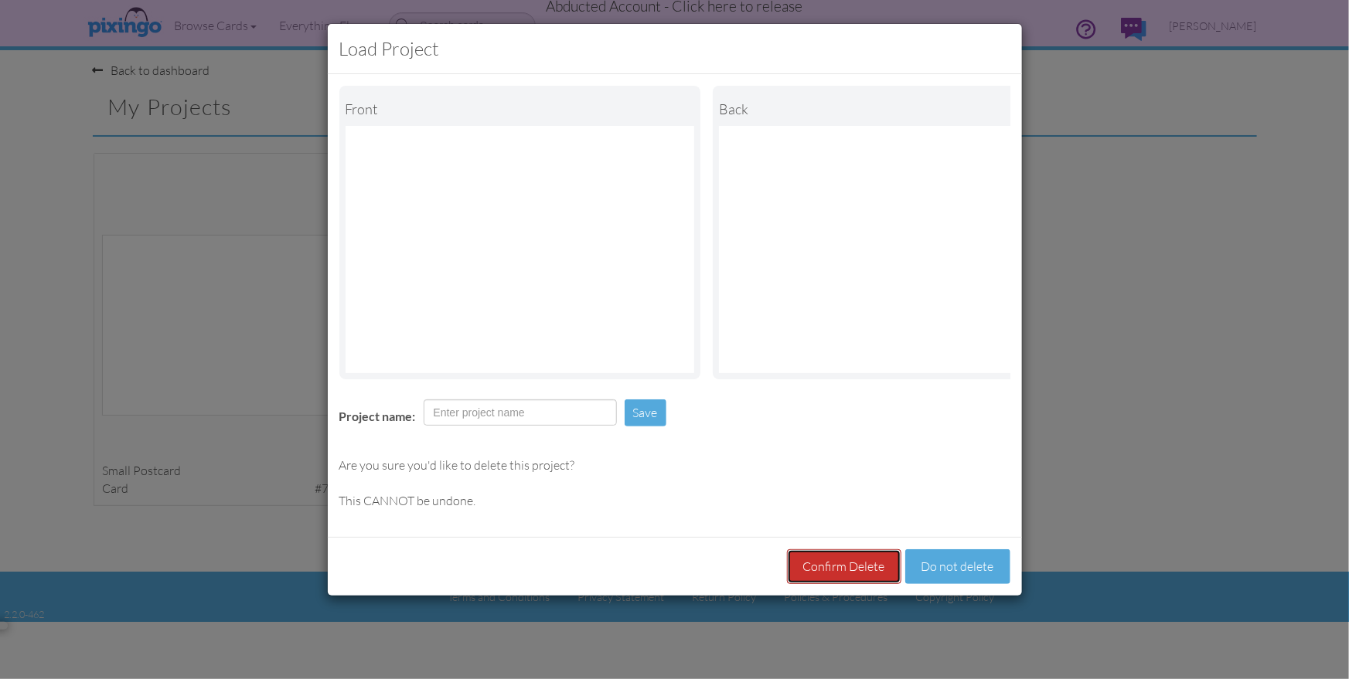
click at [869, 567] on button "Confirm Delete" at bounding box center [844, 567] width 114 height 35
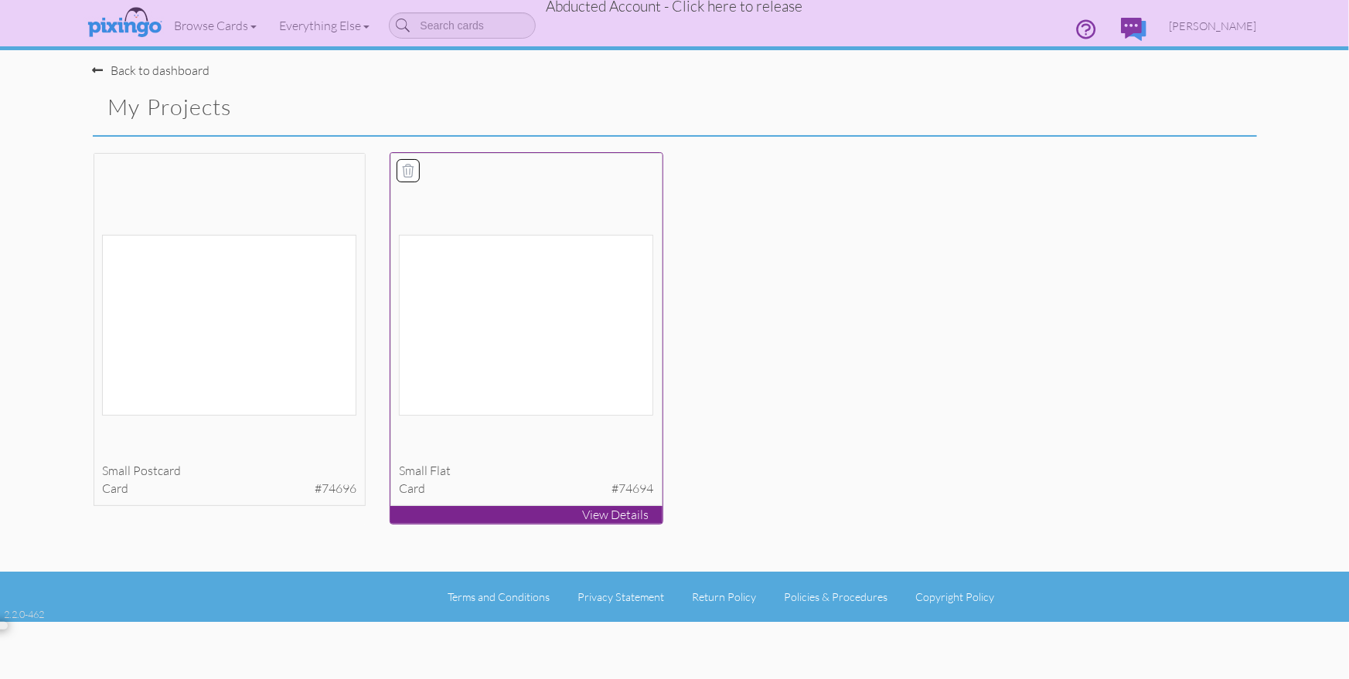
click at [572, 471] on div "small flat" at bounding box center [526, 471] width 254 height 18
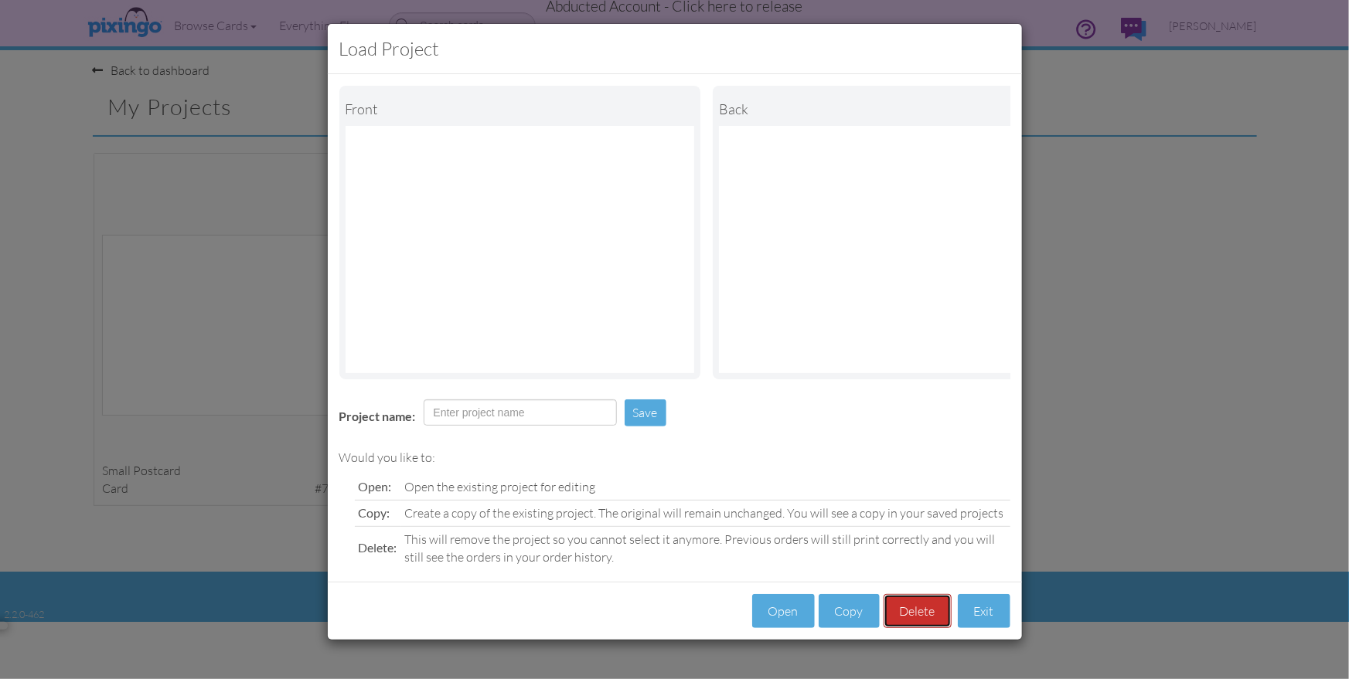
click at [914, 607] on button "Delete" at bounding box center [918, 611] width 68 height 35
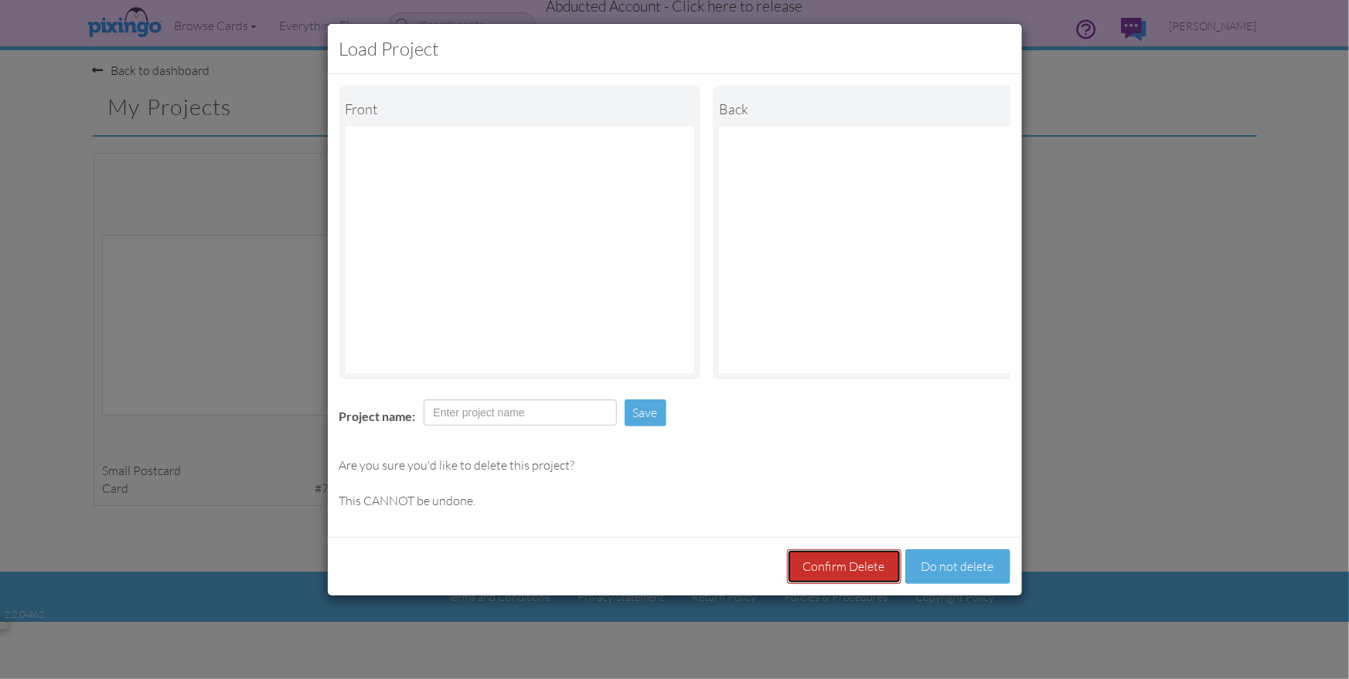
click at [853, 570] on button "Confirm Delete" at bounding box center [844, 567] width 114 height 35
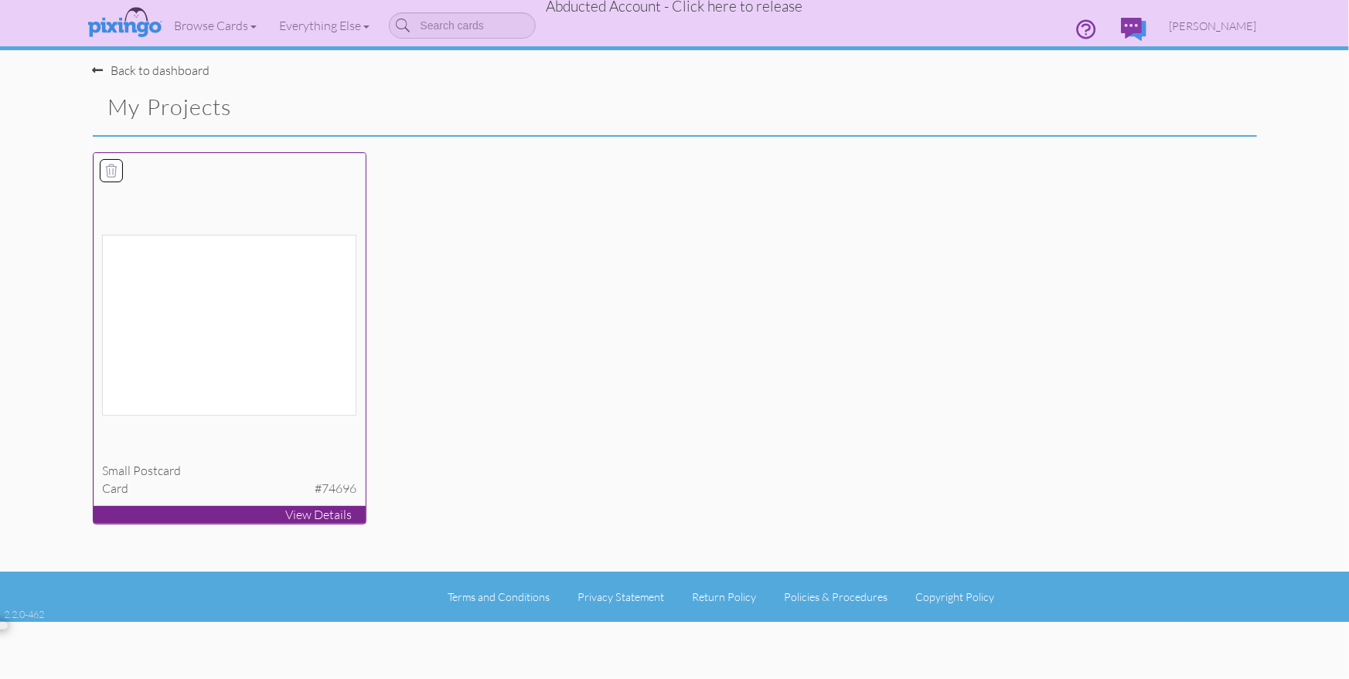
click at [301, 482] on div "card #74696" at bounding box center [229, 489] width 254 height 18
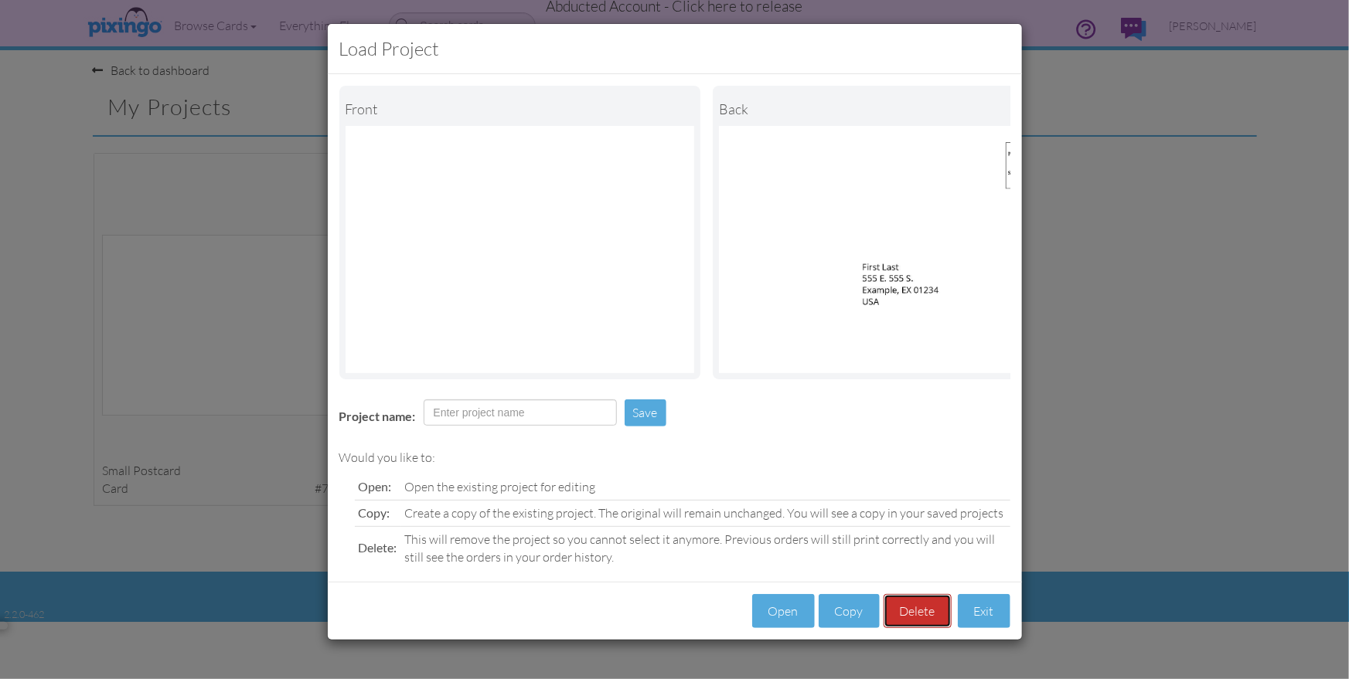
click at [926, 611] on button "Delete" at bounding box center [918, 611] width 68 height 35
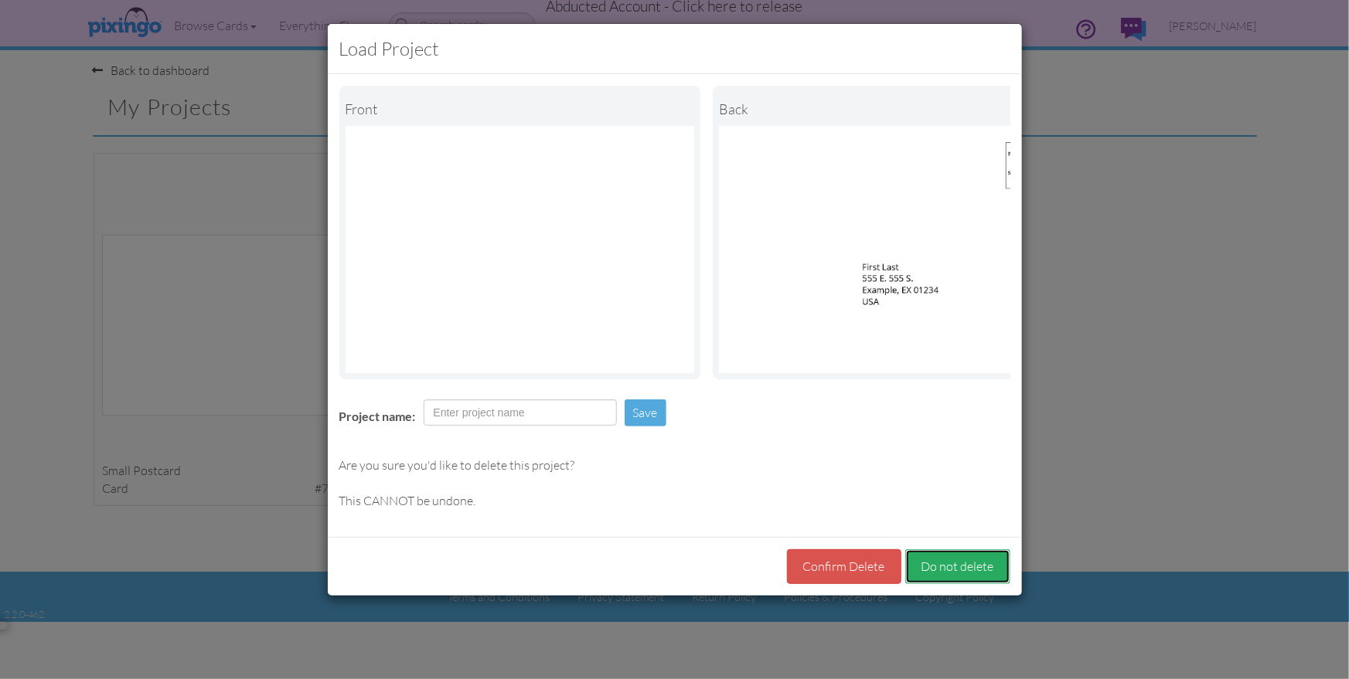
click at [974, 562] on button "Do not delete" at bounding box center [957, 567] width 105 height 35
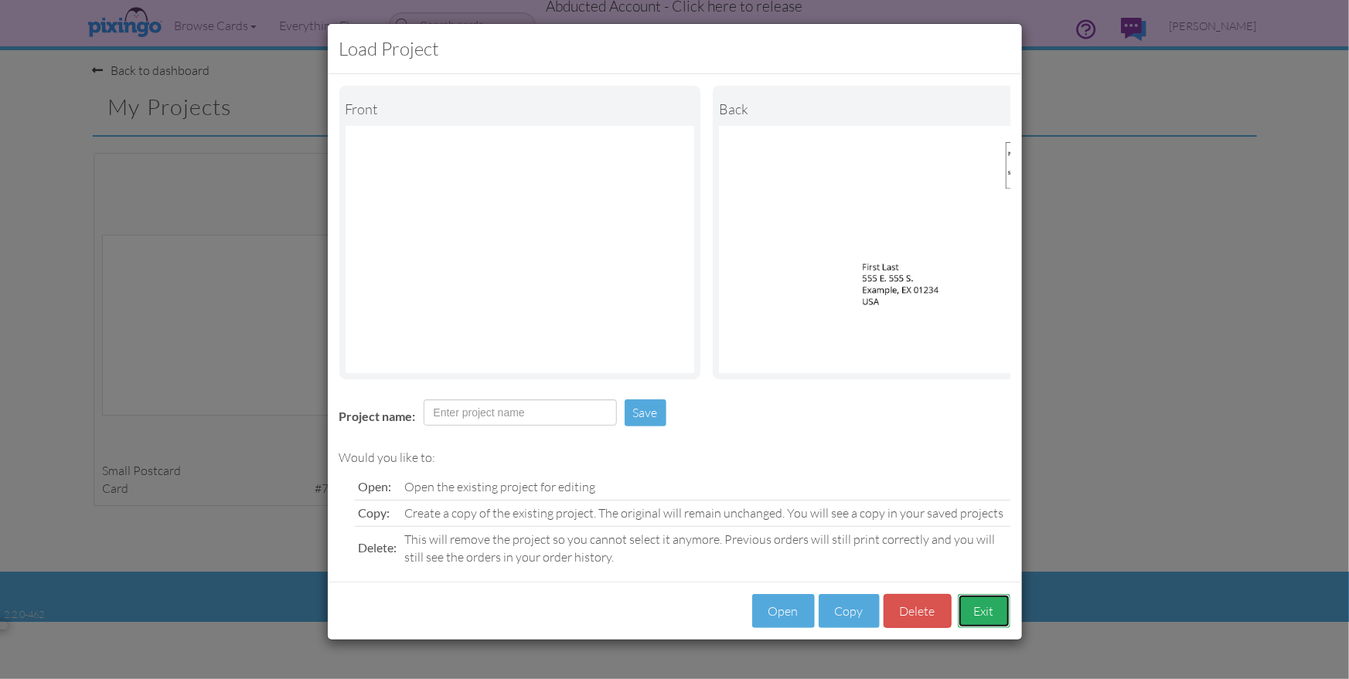
click at [991, 611] on button "Exit" at bounding box center [984, 611] width 53 height 35
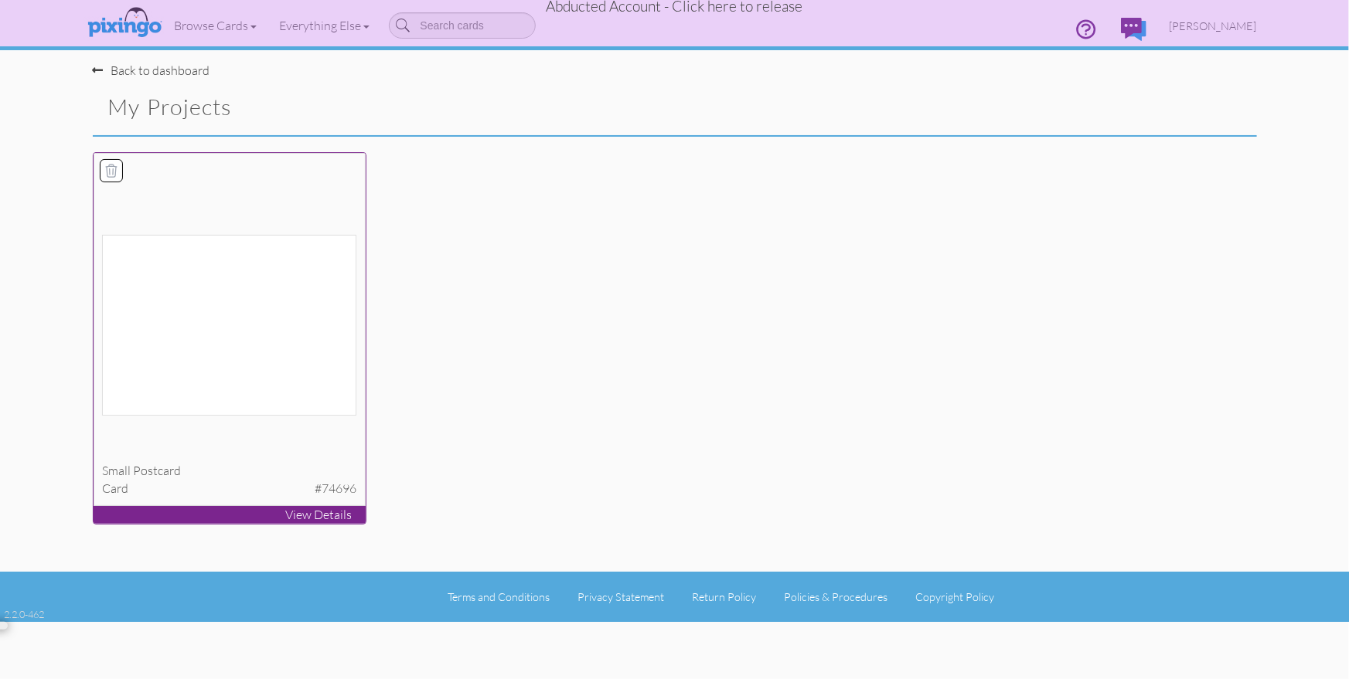
click at [251, 265] on img at bounding box center [229, 325] width 254 height 181
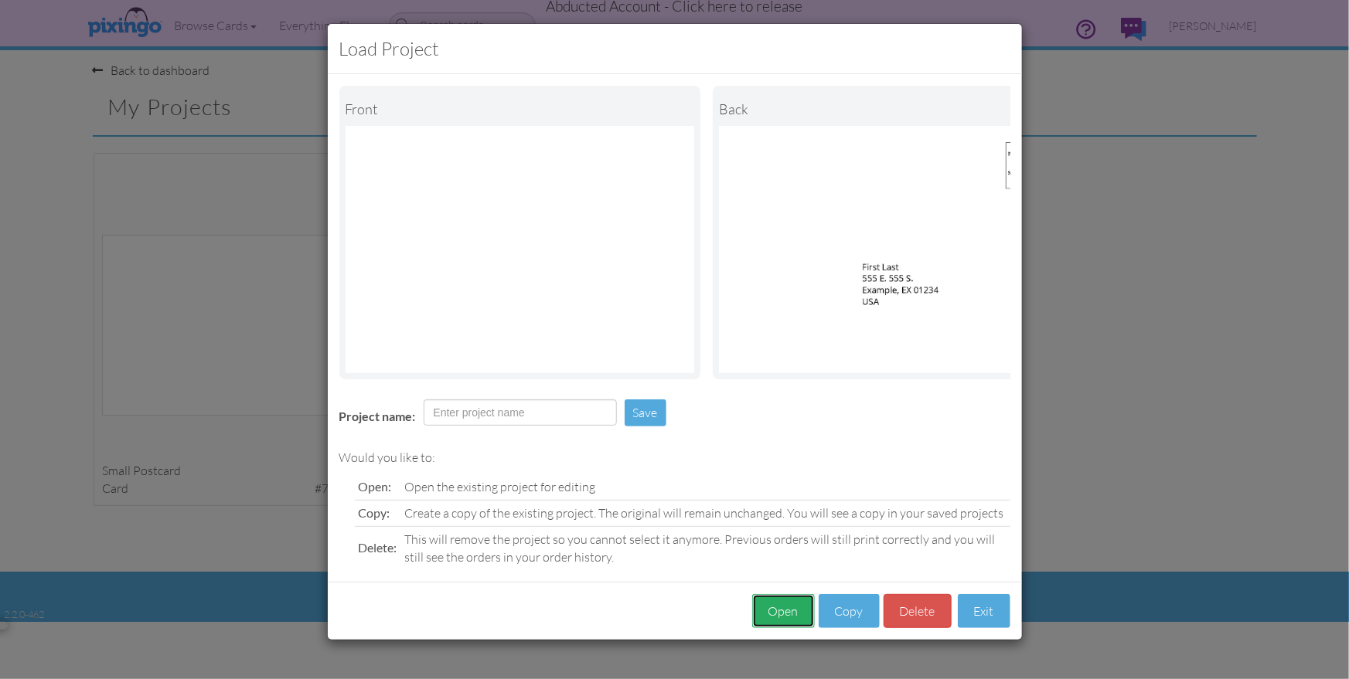
click at [775, 608] on button "Open" at bounding box center [783, 611] width 63 height 35
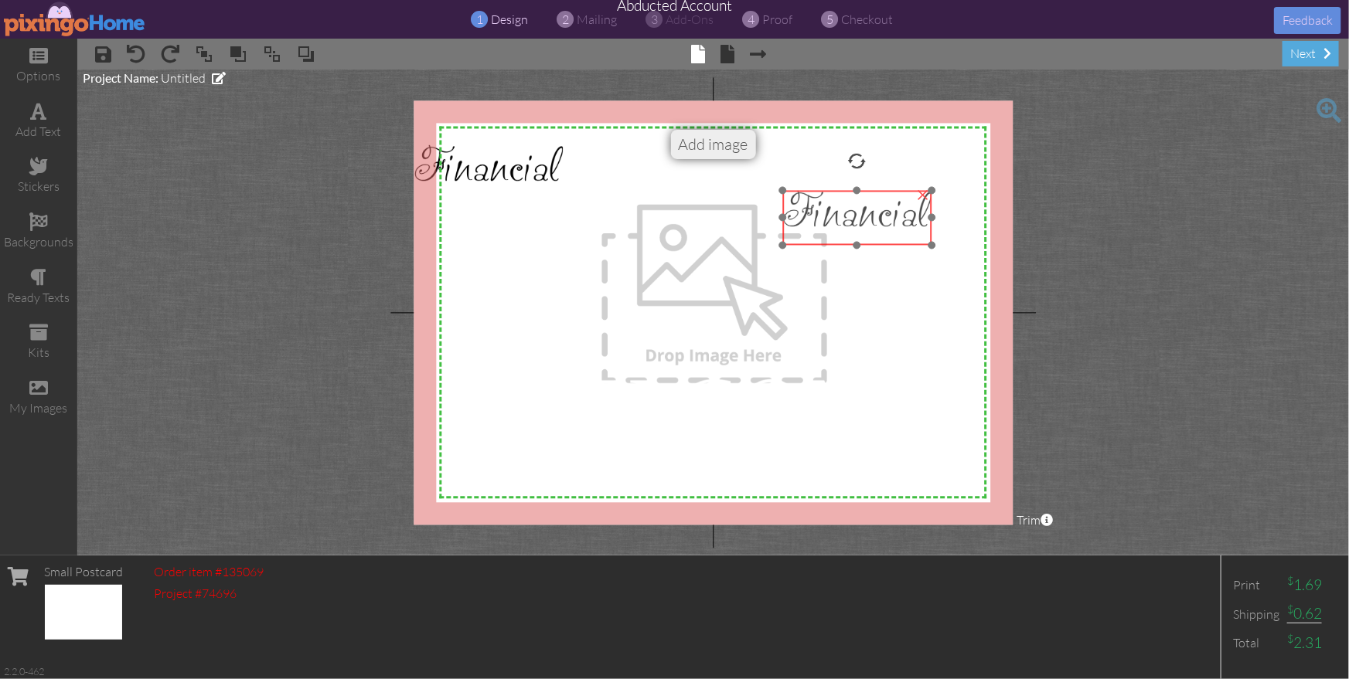
drag, startPoint x: 500, startPoint y: 171, endPoint x: 871, endPoint y: 219, distance: 374.1
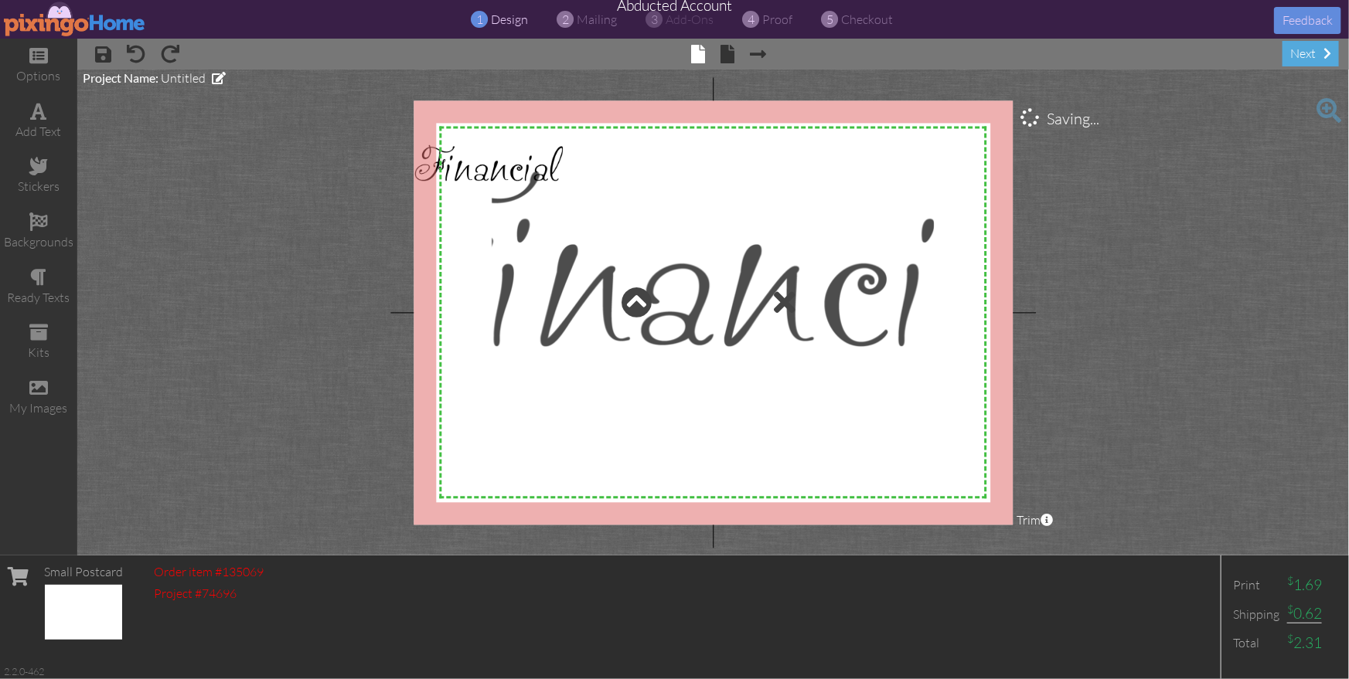
click at [735, 264] on div at bounding box center [713, 303] width 449 height 277
click at [753, 310] on div at bounding box center [713, 303] width 449 height 277
click at [628, 312] on div at bounding box center [637, 303] width 31 height 31
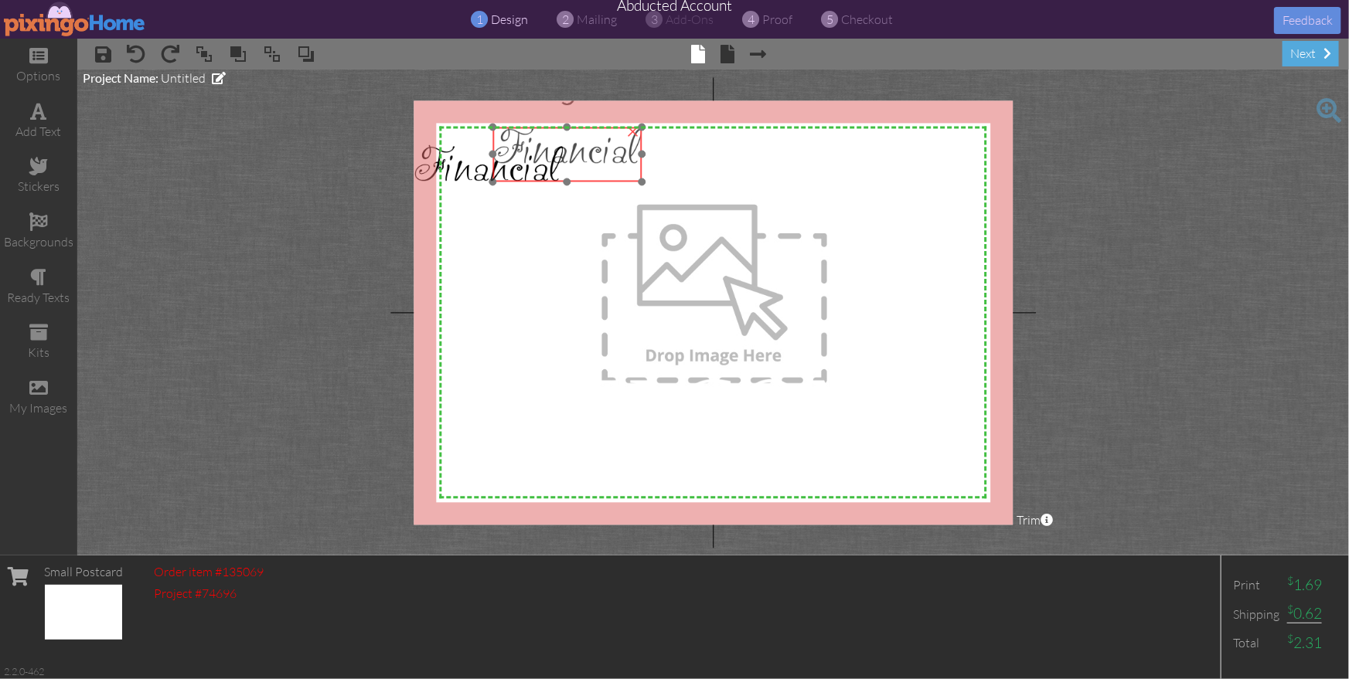
drag, startPoint x: 463, startPoint y: 171, endPoint x: 542, endPoint y: 153, distance: 80.8
click at [542, 153] on img at bounding box center [567, 155] width 150 height 54
click at [547, 154] on img at bounding box center [568, 155] width 150 height 54
click at [485, 171] on img at bounding box center [489, 172] width 150 height 55
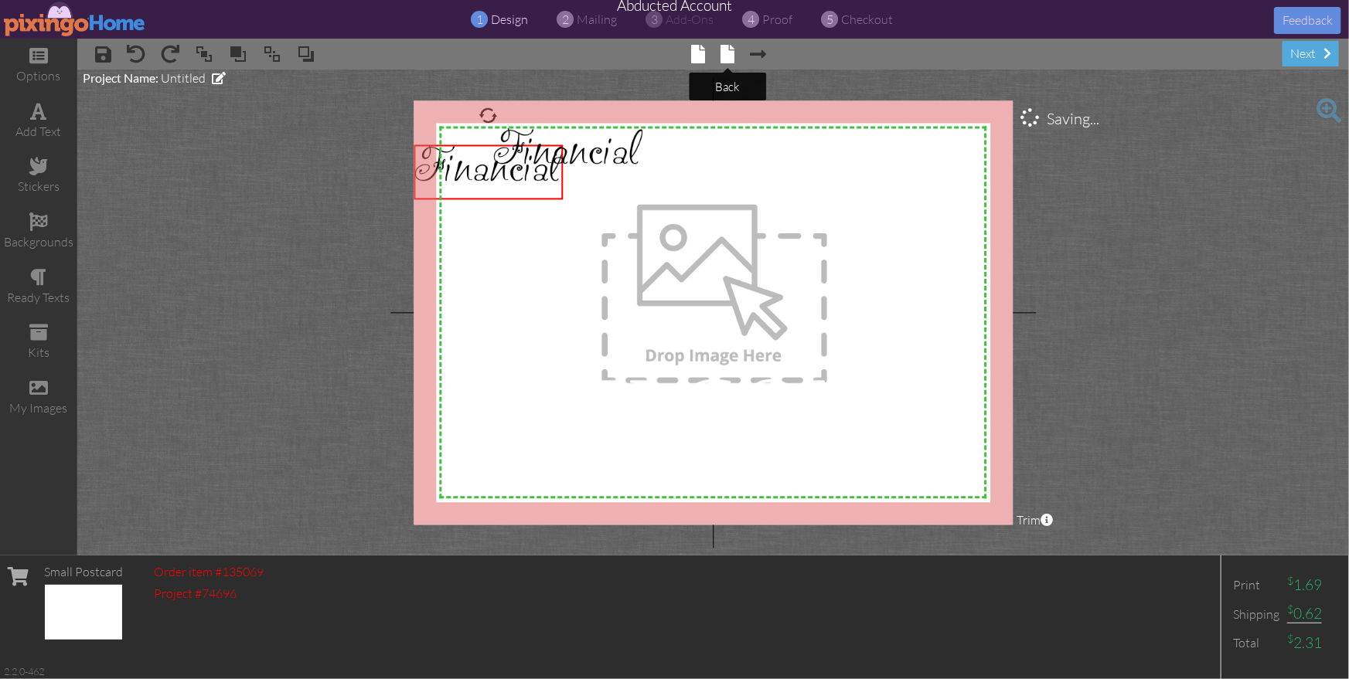
click at [721, 53] on span at bounding box center [727, 54] width 14 height 19
click at [632, 134] on div "×" at bounding box center [634, 131] width 25 height 25
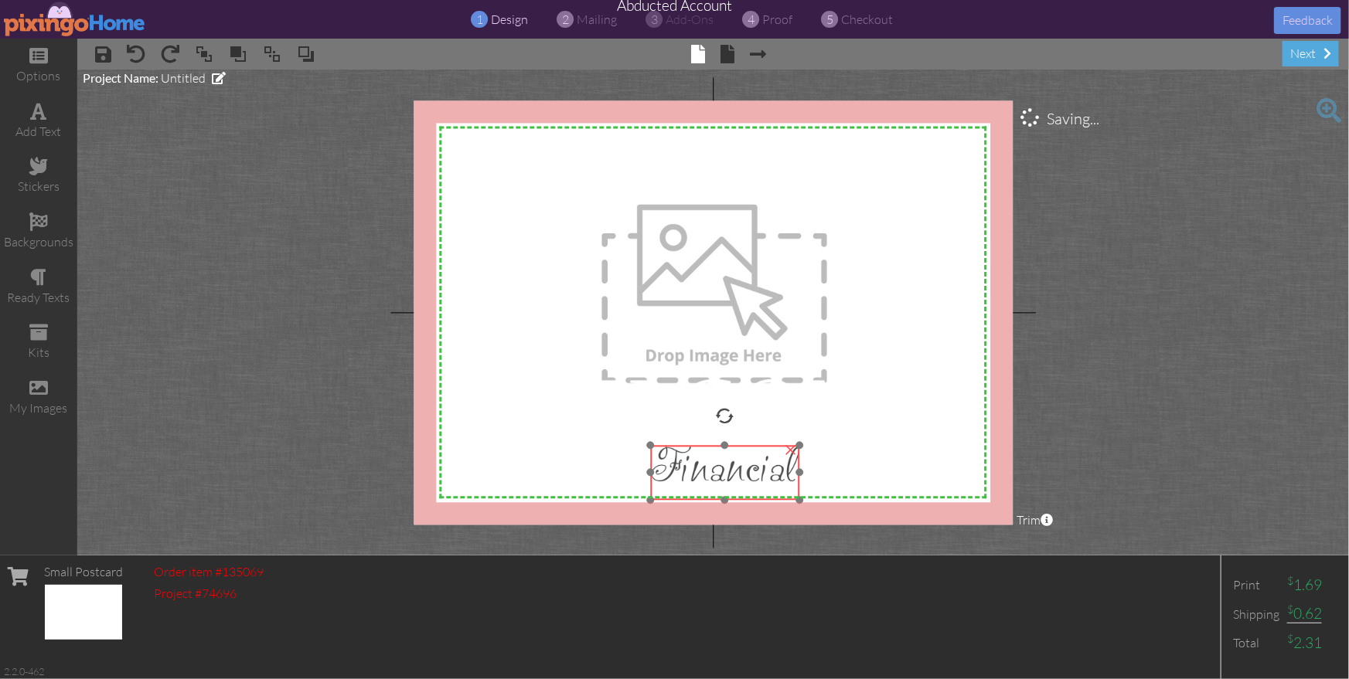
drag, startPoint x: 523, startPoint y: 171, endPoint x: 760, endPoint y: 472, distance: 382.6
click at [760, 472] on img at bounding box center [725, 473] width 150 height 55
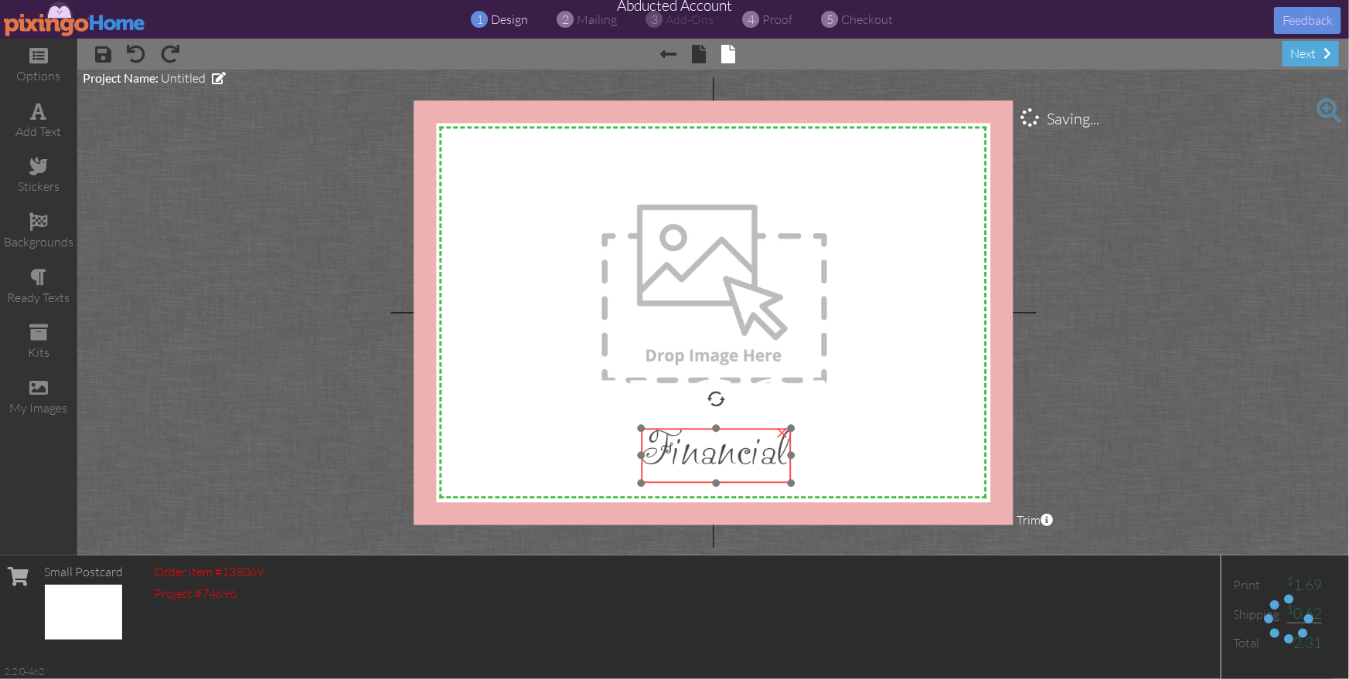
drag, startPoint x: 755, startPoint y: 482, endPoint x: 816, endPoint y: 492, distance: 61.9
click at [748, 465] on img at bounding box center [717, 456] width 150 height 55
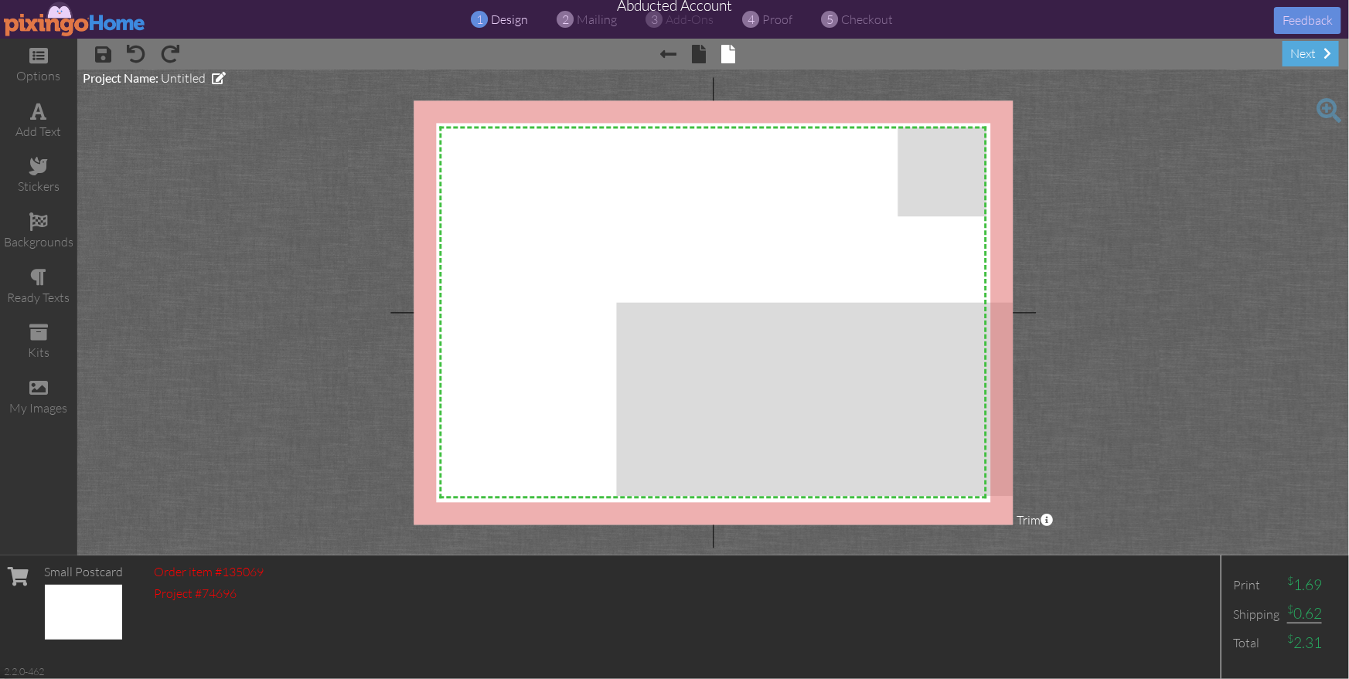
click at [57, 25] on img at bounding box center [75, 19] width 142 height 35
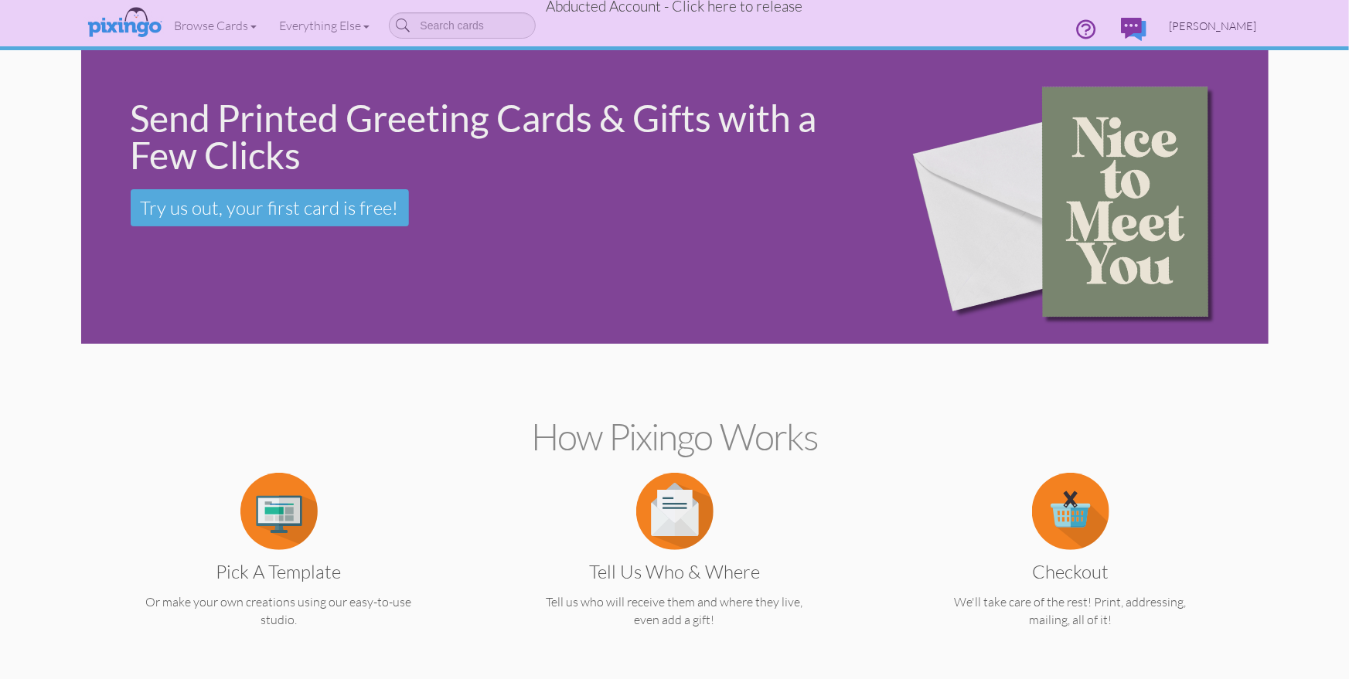
click at [1199, 22] on span "[PERSON_NAME]" at bounding box center [1213, 25] width 87 height 13
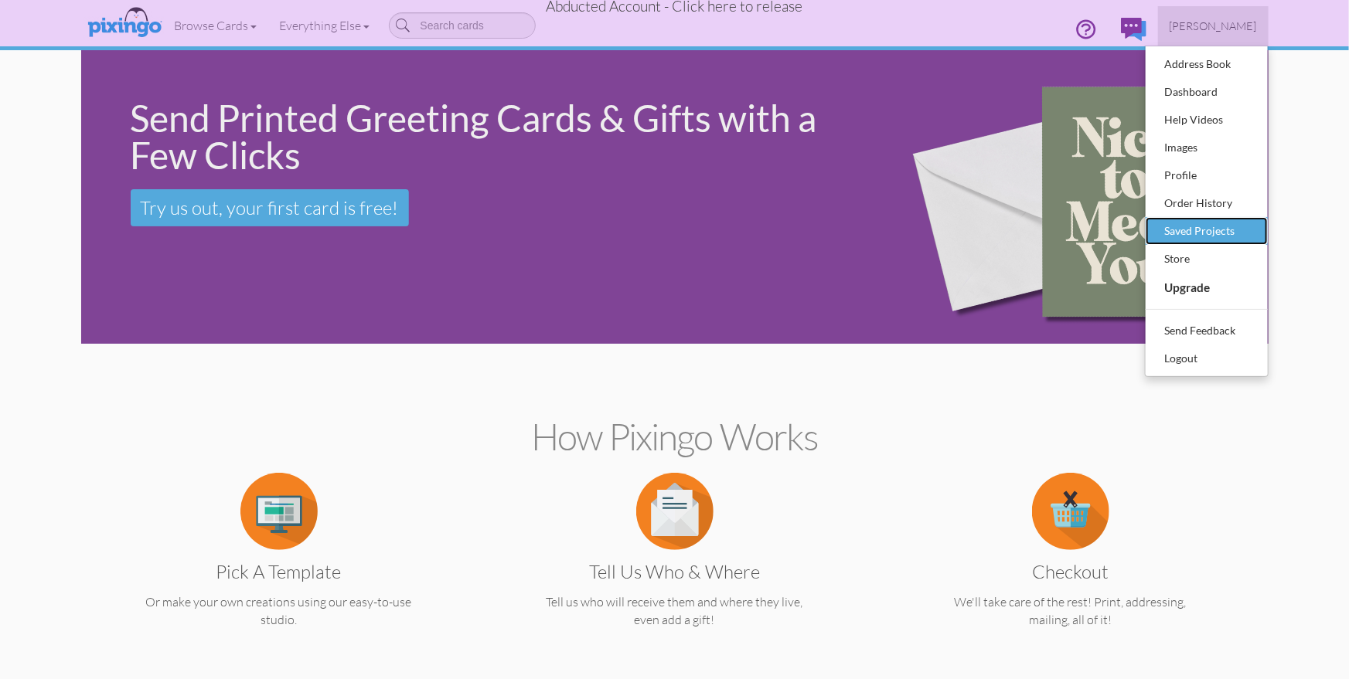
click at [1200, 230] on div "Saved Projects" at bounding box center [1206, 231] width 91 height 23
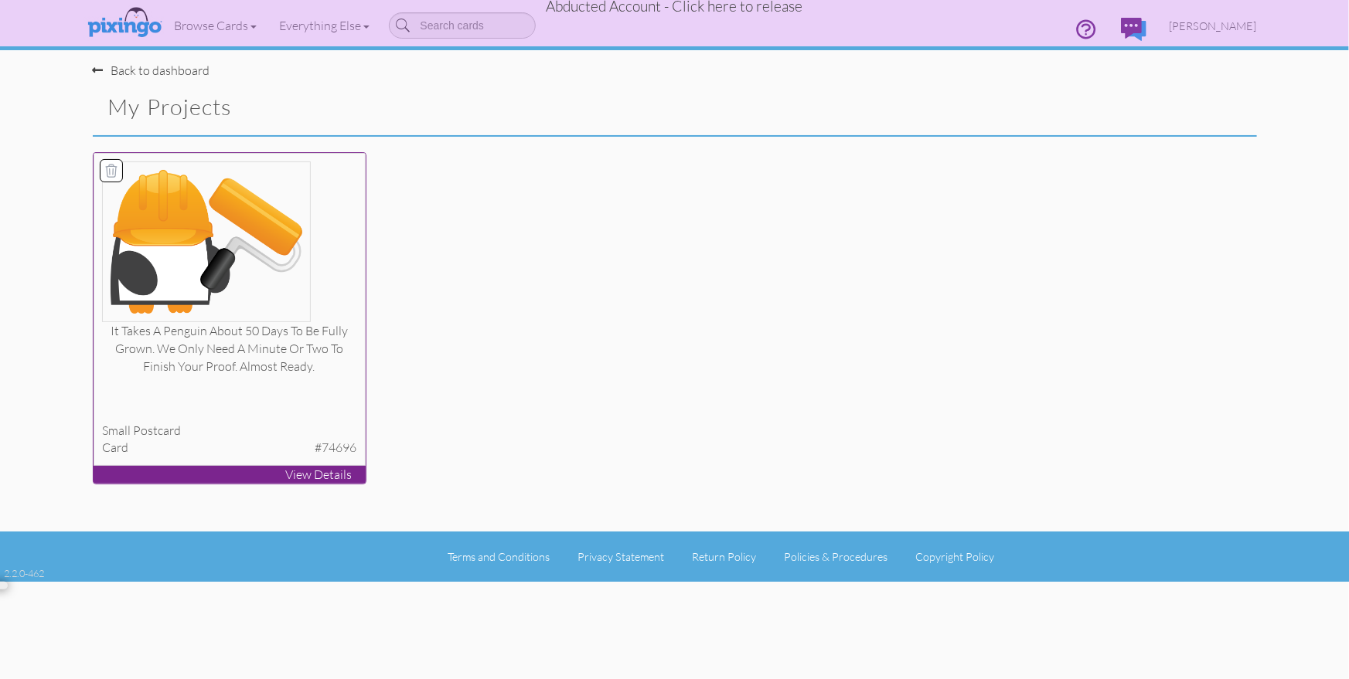
click at [213, 407] on div at bounding box center [229, 398] width 254 height 31
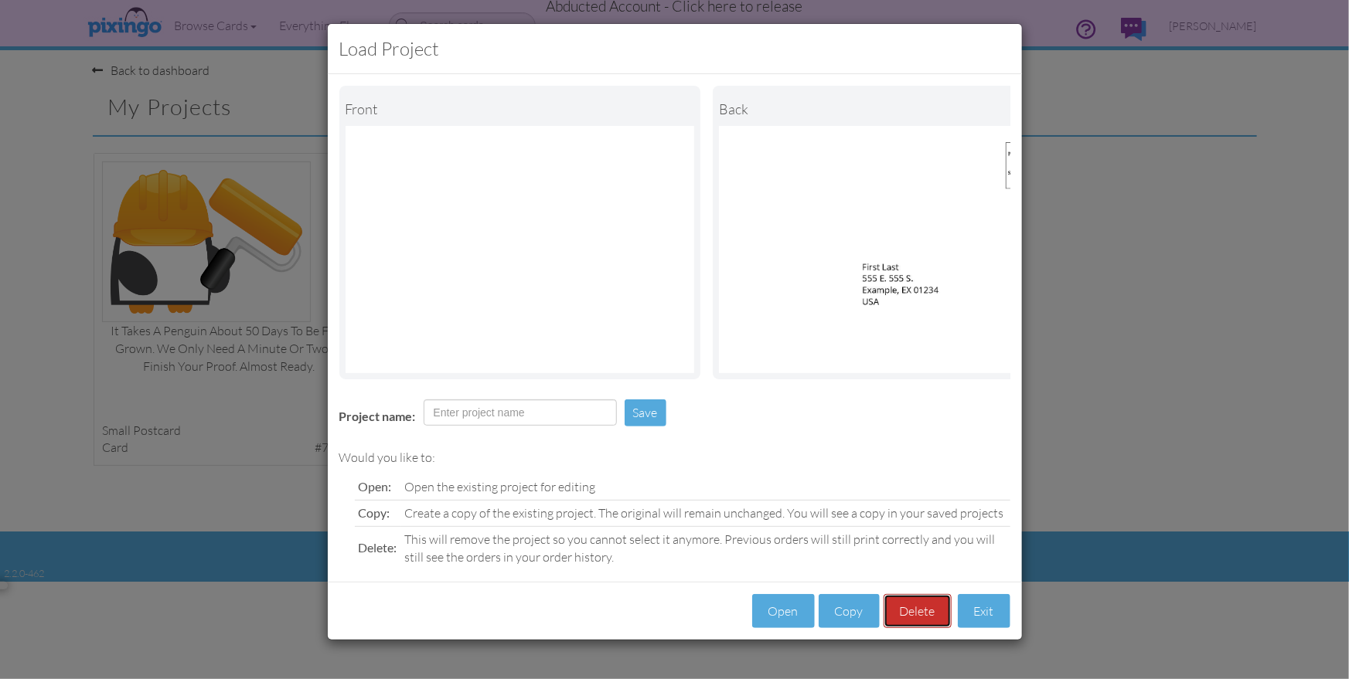
click at [918, 618] on button "Delete" at bounding box center [918, 611] width 68 height 35
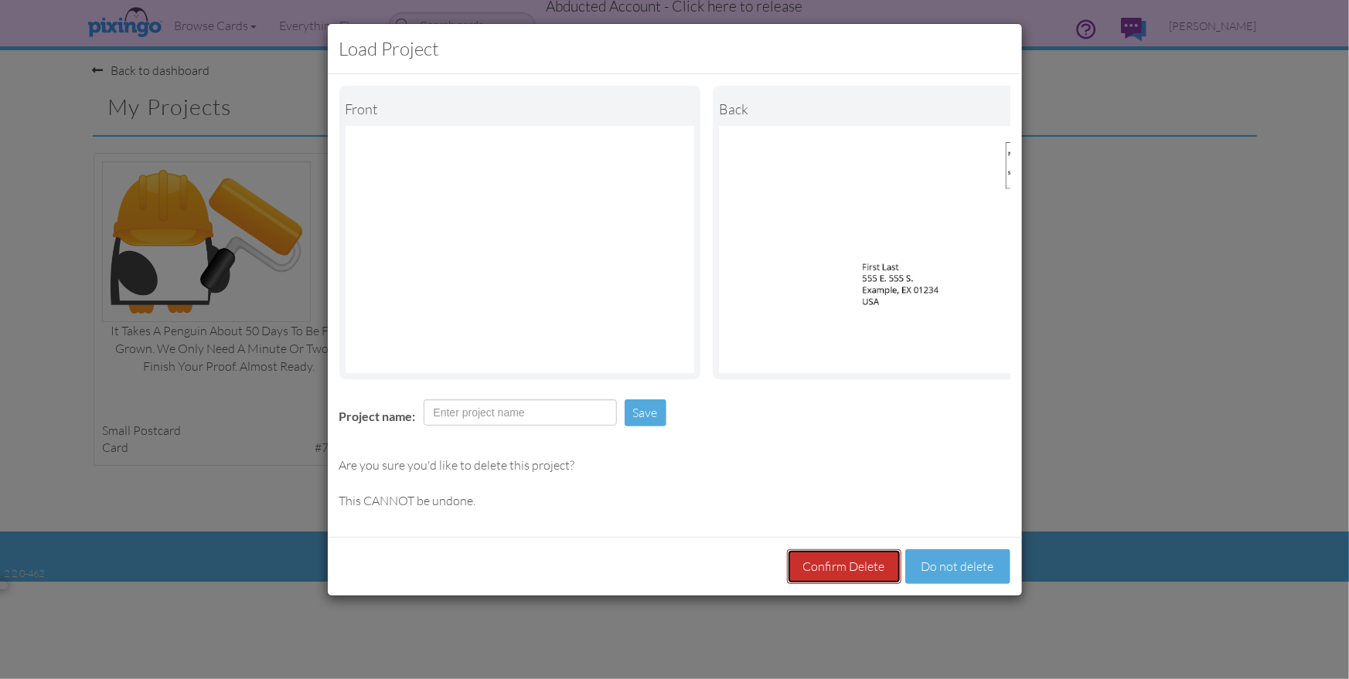
click at [833, 567] on button "Confirm Delete" at bounding box center [844, 567] width 114 height 35
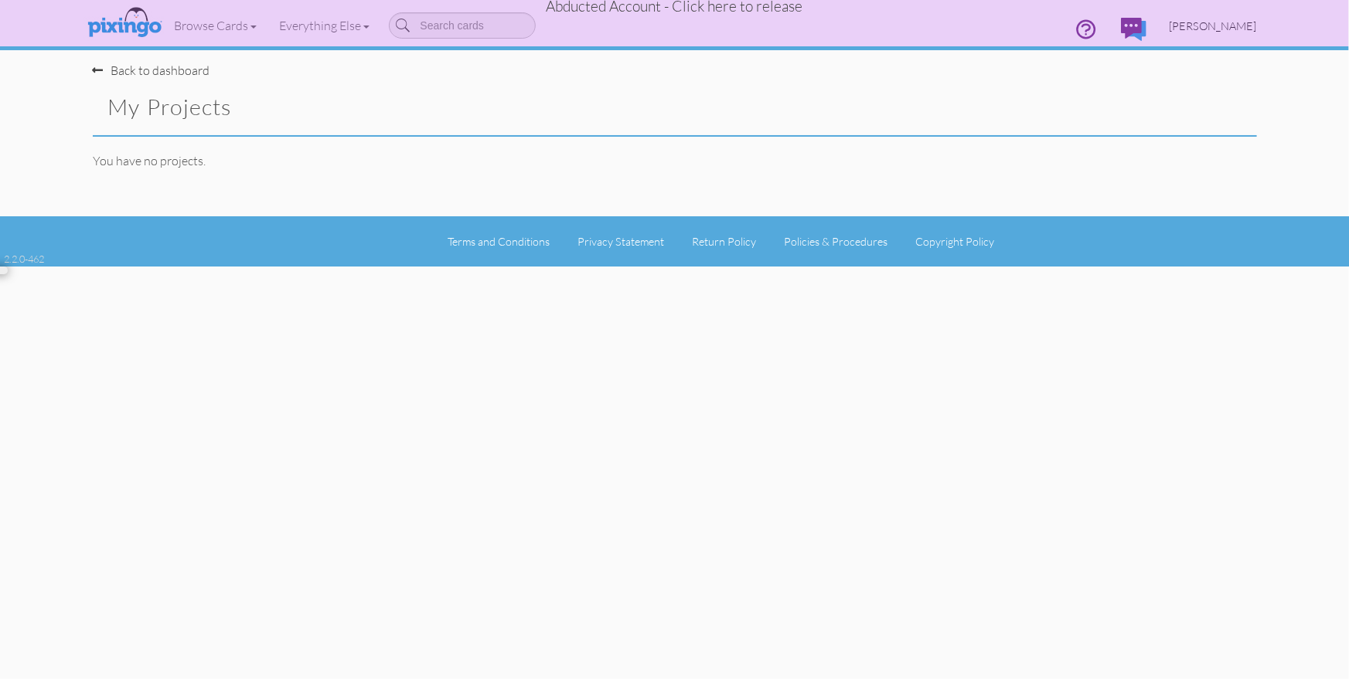
click at [1170, 29] on span "[PERSON_NAME]" at bounding box center [1213, 25] width 87 height 13
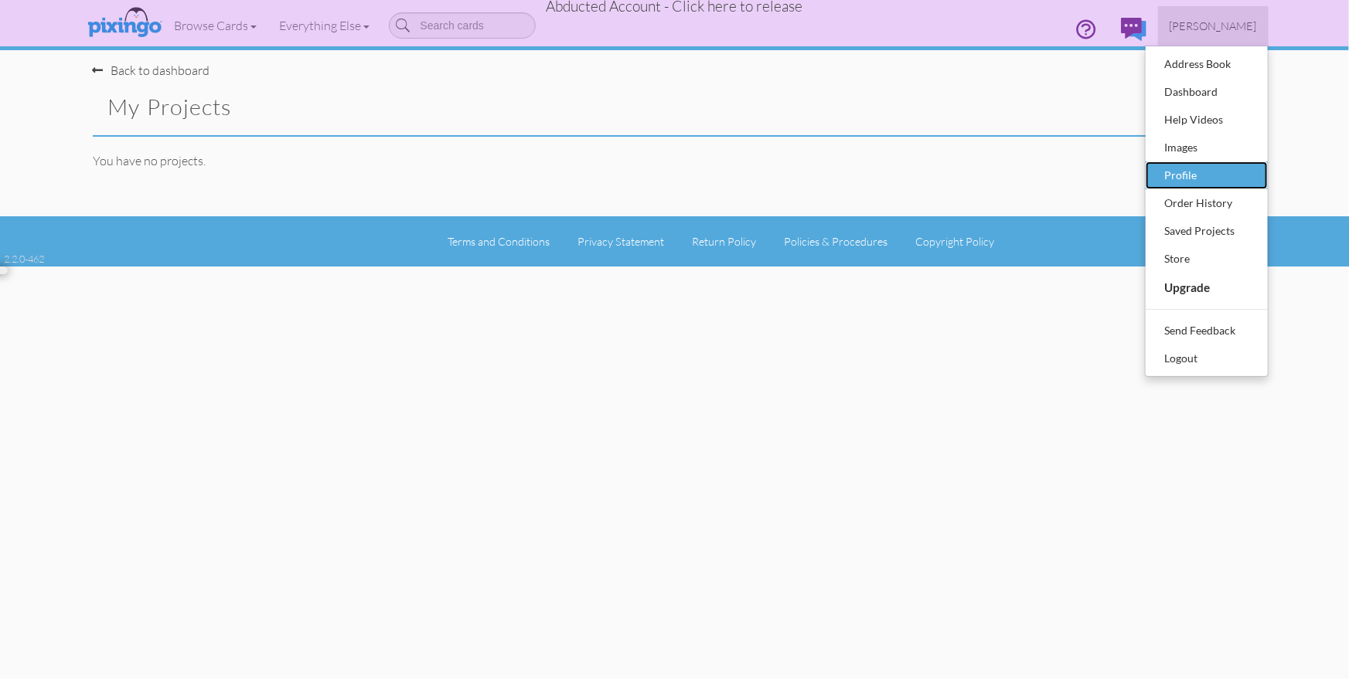
click at [1194, 175] on div "Profile" at bounding box center [1206, 175] width 91 height 23
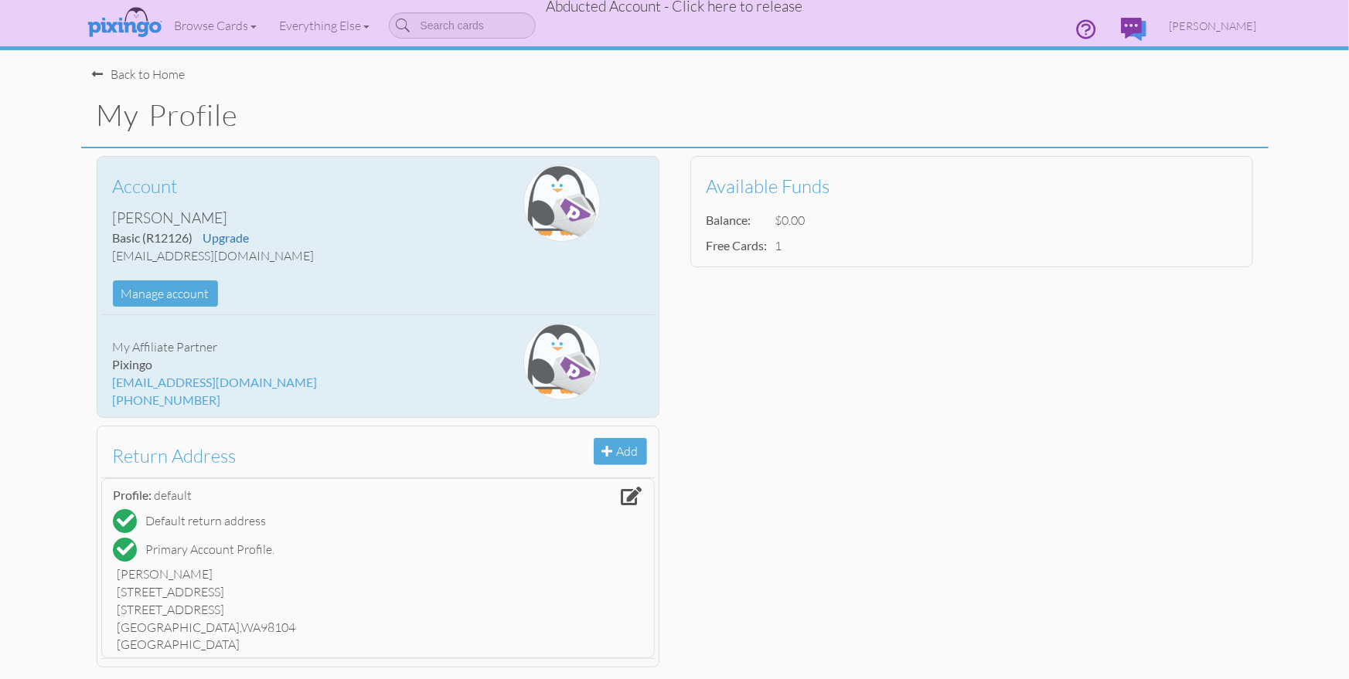
drag, startPoint x: 114, startPoint y: 258, endPoint x: 346, endPoint y: 250, distance: 231.3
click at [346, 250] on div "[EMAIL_ADDRESS][DOMAIN_NAME]" at bounding box center [286, 256] width 346 height 18
copy div "[EMAIL_ADDRESS][DOMAIN_NAME]"
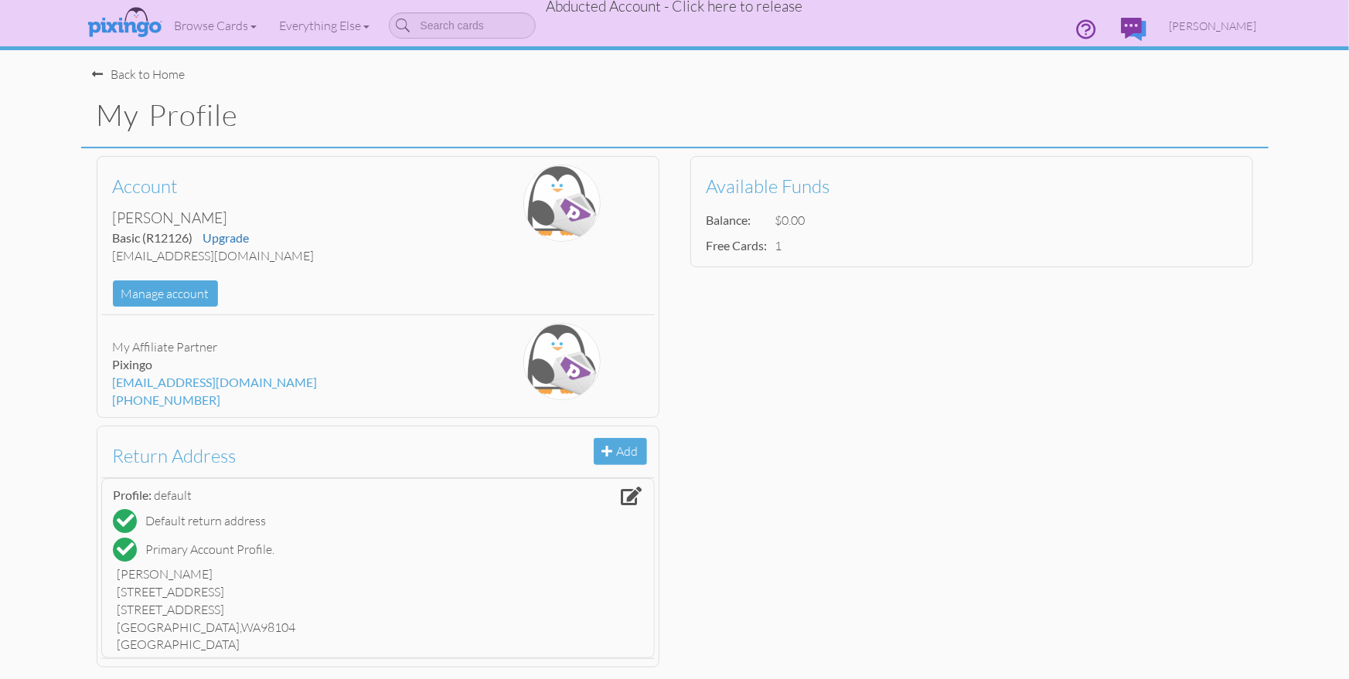
click at [722, 11] on span "Abducted Account - Click here to release" at bounding box center [675, 6] width 257 height 19
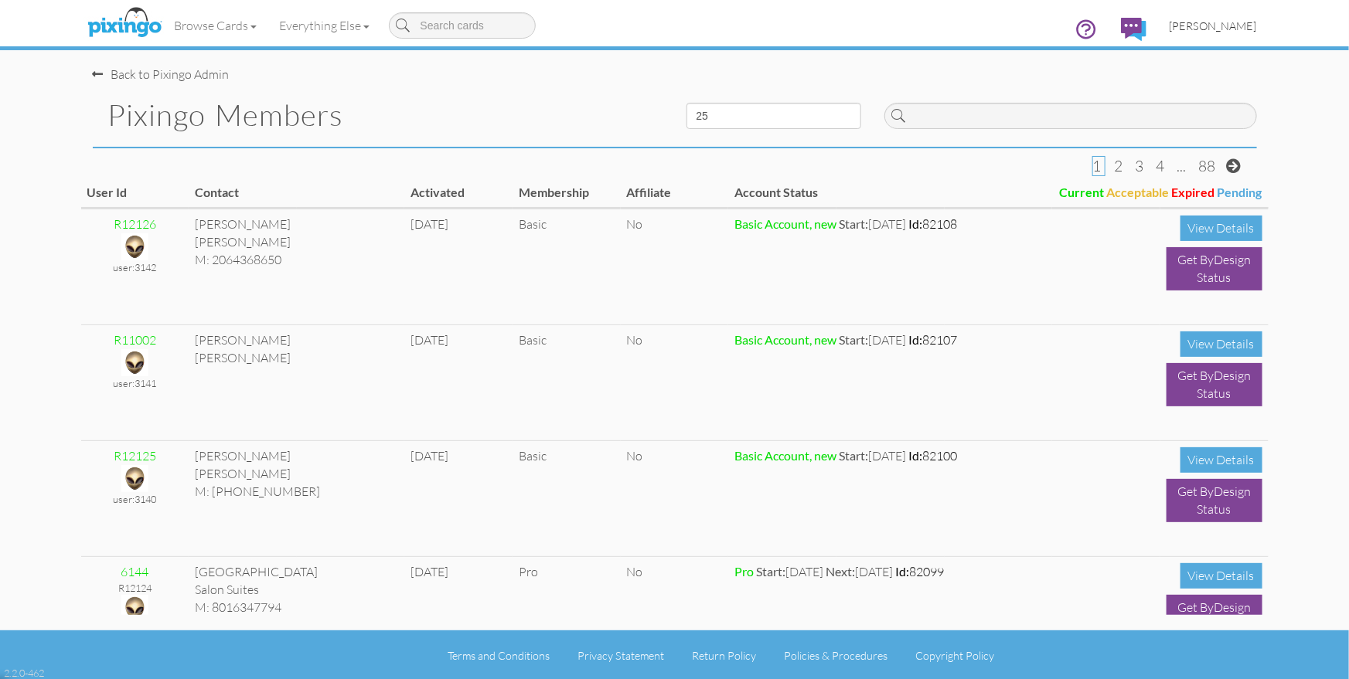
click at [1228, 35] on link "[PERSON_NAME]" at bounding box center [1213, 25] width 111 height 39
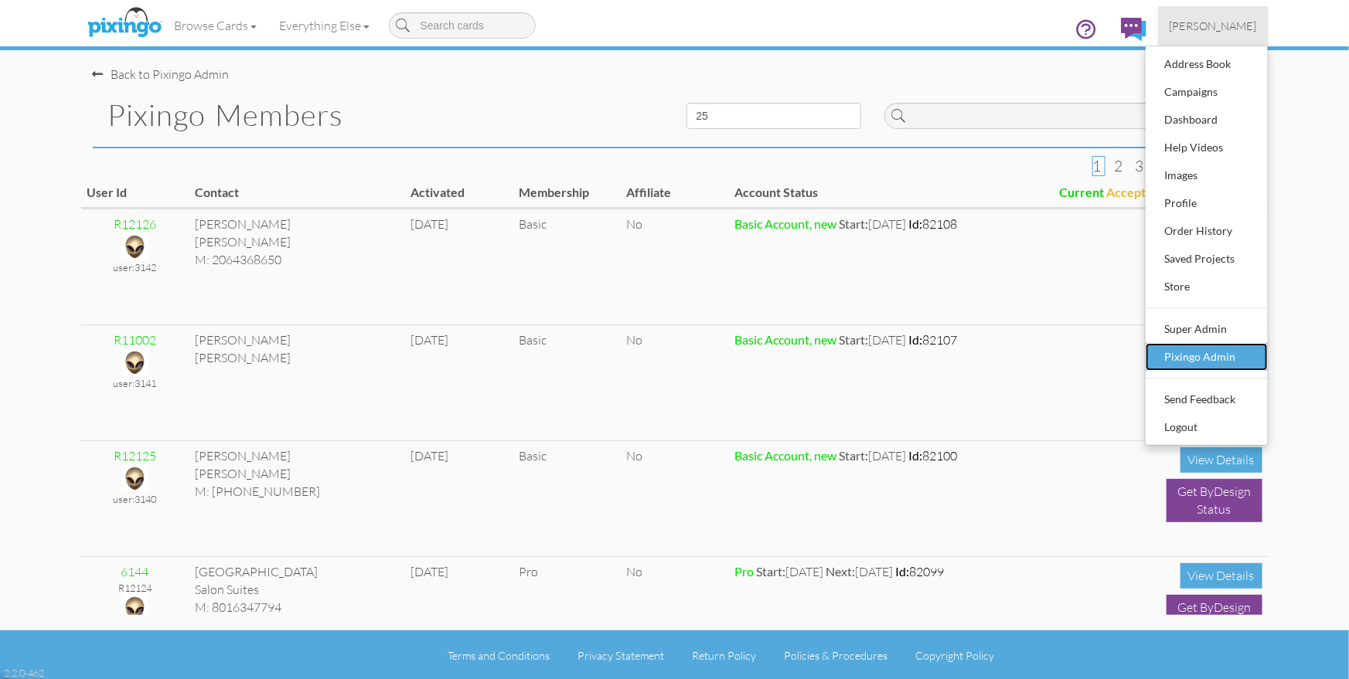
click at [1196, 359] on div "Pixingo Admin" at bounding box center [1206, 357] width 91 height 23
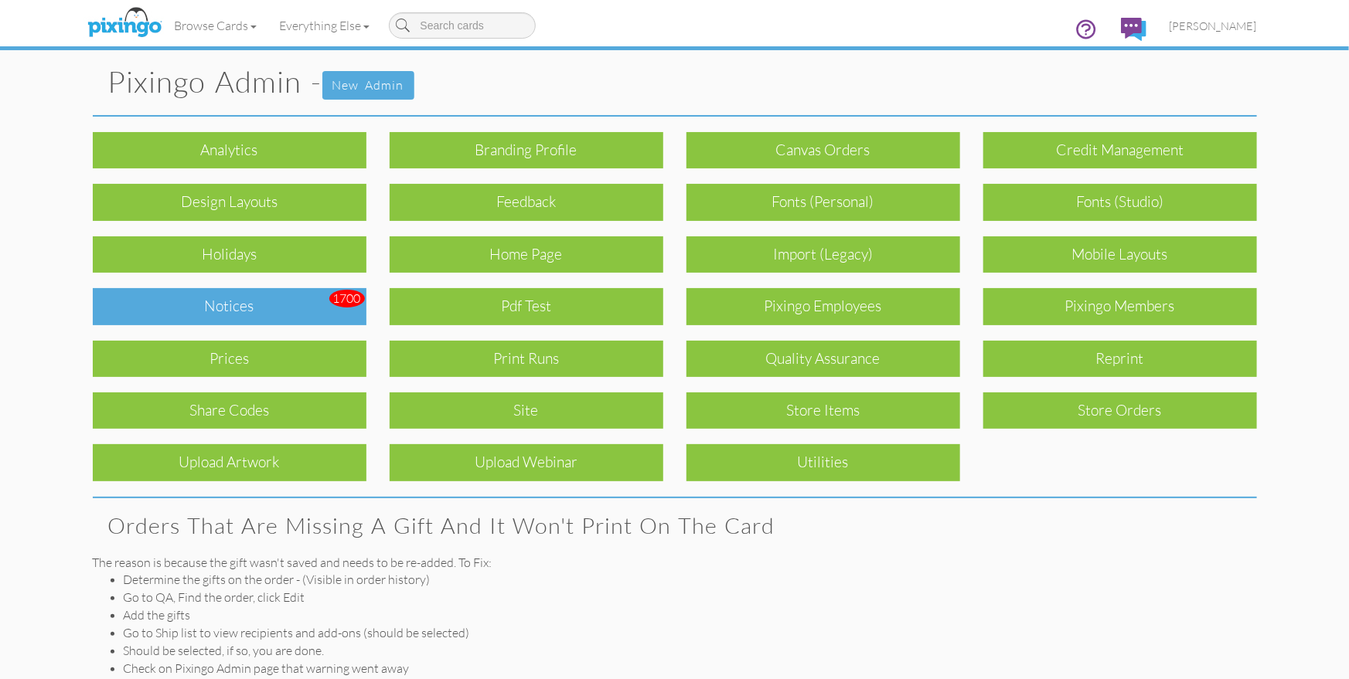
click at [278, 313] on div "Notices" at bounding box center [230, 306] width 274 height 36
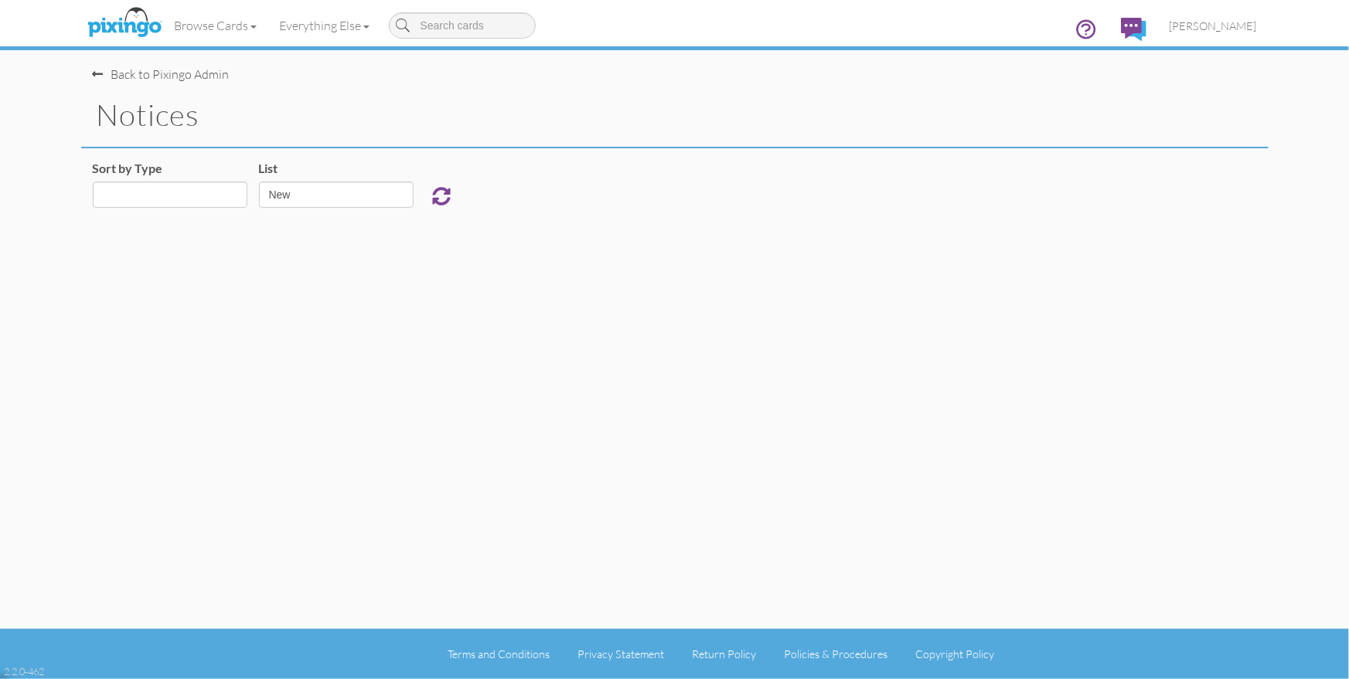
select select "object:16525"
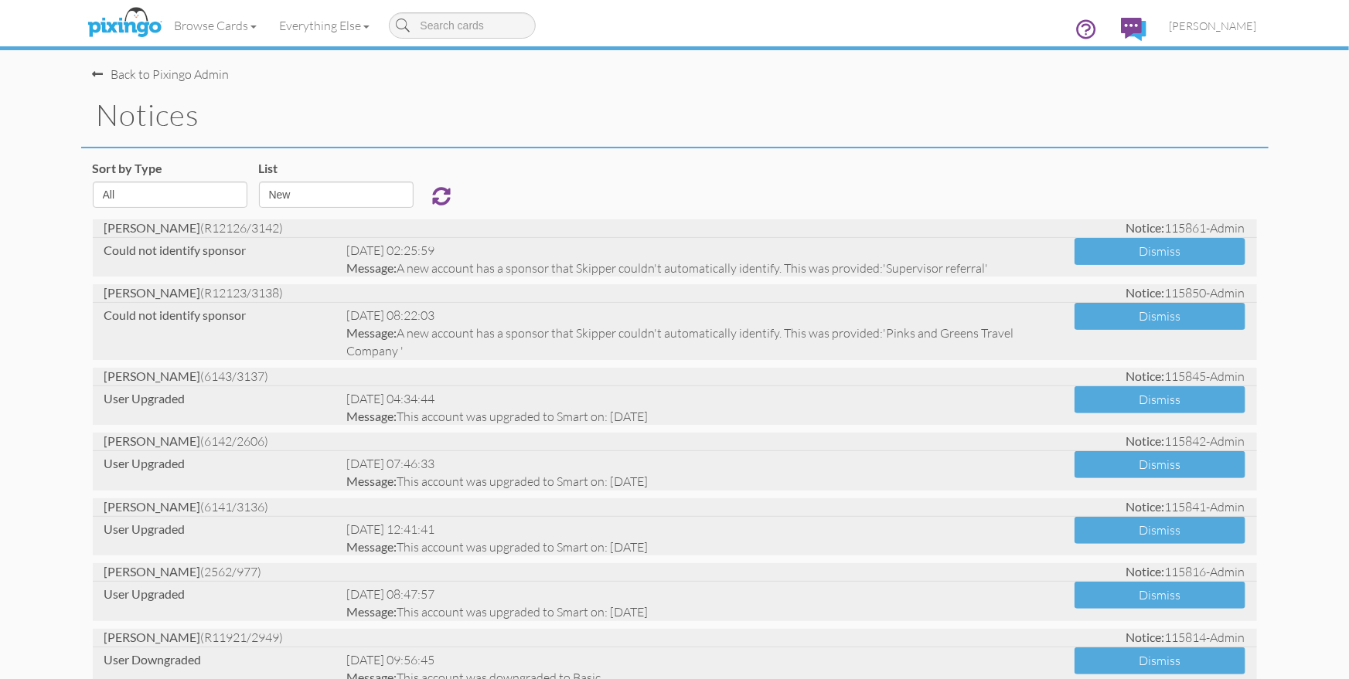
click at [566, 185] on div "Sort by Type All Admin Generic New Membership Order Swag Print Run Super Admin …" at bounding box center [674, 190] width 1187 height 60
click at [485, 129] on h1 "notices" at bounding box center [683, 115] width 1172 height 32
